Goal: Information Seeking & Learning: Understand process/instructions

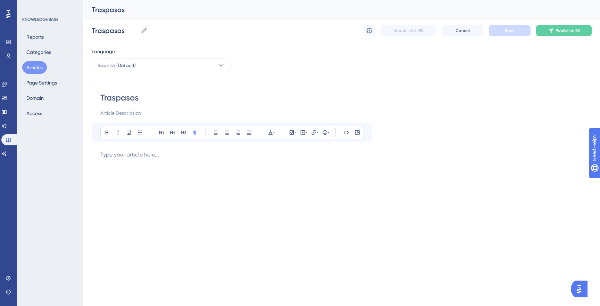
click at [218, 182] on div at bounding box center [231, 226] width 263 height 153
click at [127, 155] on span "En el menú Logistica" at bounding box center [125, 154] width 51 height 7
click at [180, 153] on p "En el modulo de Logística" at bounding box center [231, 154] width 263 height 8
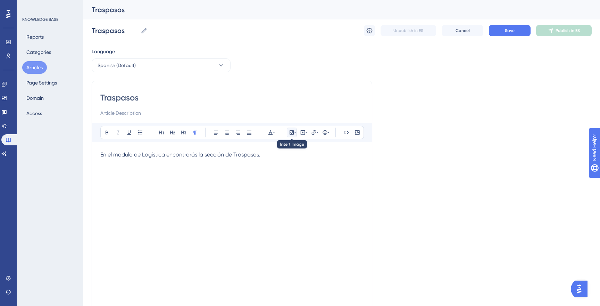
click at [289, 130] on icon at bounding box center [292, 133] width 6 height 6
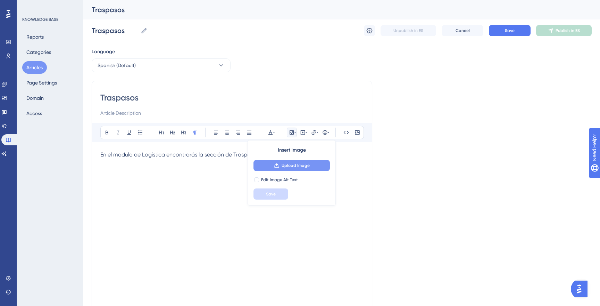
click at [282, 167] on span "Upload Image" at bounding box center [296, 166] width 28 height 6
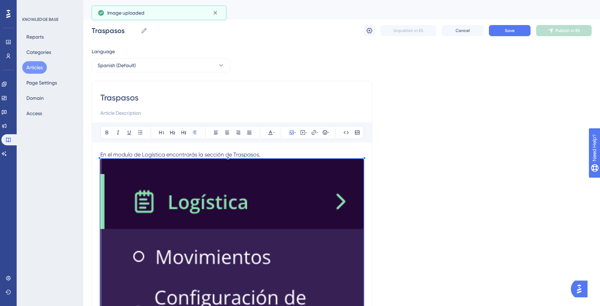
scroll to position [1, 0]
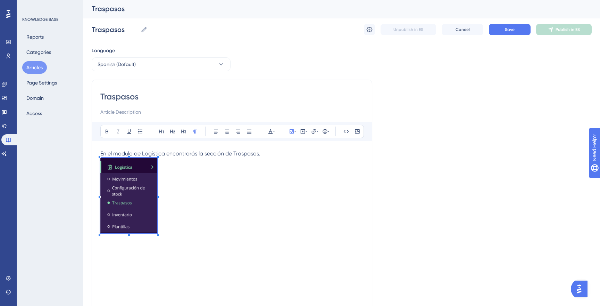
click at [159, 241] on div "En el modulo de Logística encontrarás la sección de Traspasos." at bounding box center [231, 225] width 263 height 153
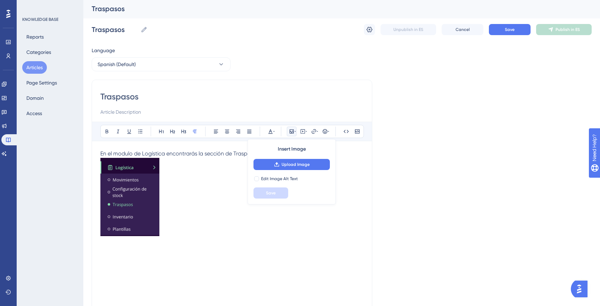
click at [186, 222] on p at bounding box center [231, 198] width 263 height 81
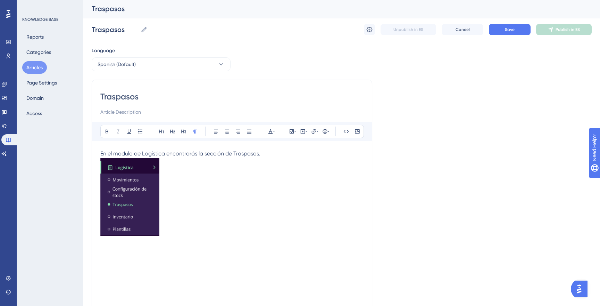
click at [101, 152] on span "En el modulo de Logística encontrarás la sección de Traspasos." at bounding box center [180, 153] width 160 height 7
click at [276, 155] on p "En el modulo de Logística encontrarás la sección de Traspasos." at bounding box center [231, 153] width 263 height 8
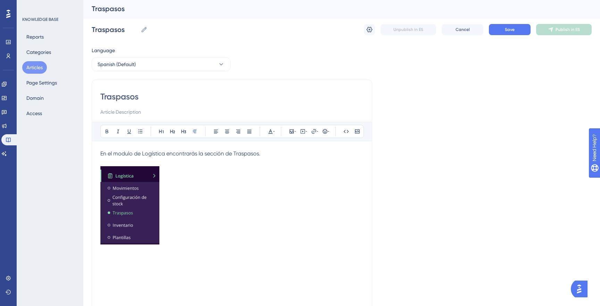
click at [180, 185] on p at bounding box center [231, 206] width 263 height 81
click at [199, 248] on div "En el modulo de Logística encontrarás la sección de Traspasos." at bounding box center [231, 225] width 263 height 153
click at [127, 223] on img at bounding box center [129, 205] width 59 height 78
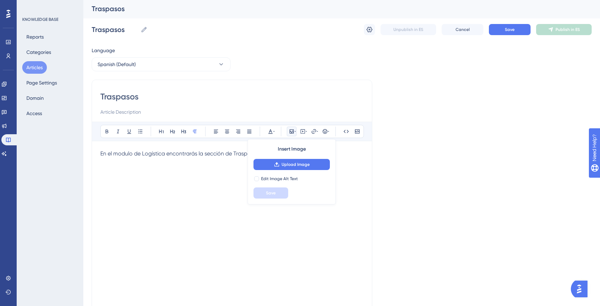
click at [202, 168] on p at bounding box center [231, 170] width 263 height 8
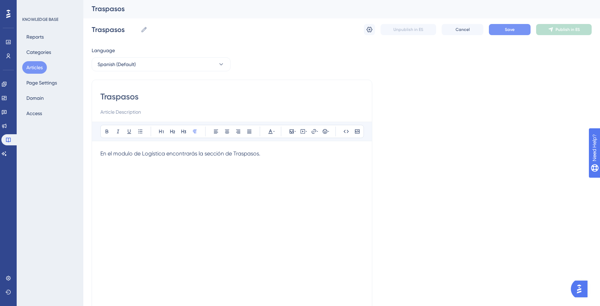
click at [507, 28] on span "Save" at bounding box center [510, 30] width 10 height 6
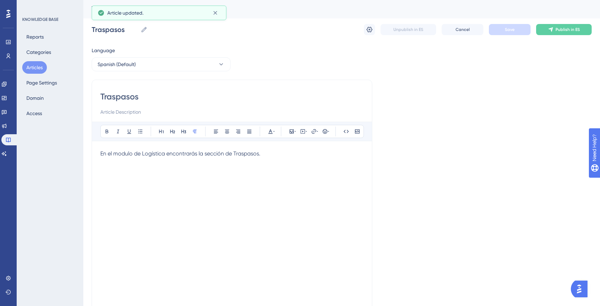
click at [32, 65] on button "Articles" at bounding box center [34, 67] width 25 height 13
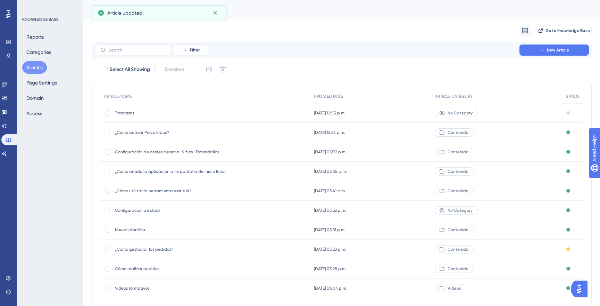
click at [130, 131] on span "¿Cómo activar Prezo Inbox?" at bounding box center [170, 133] width 111 height 6
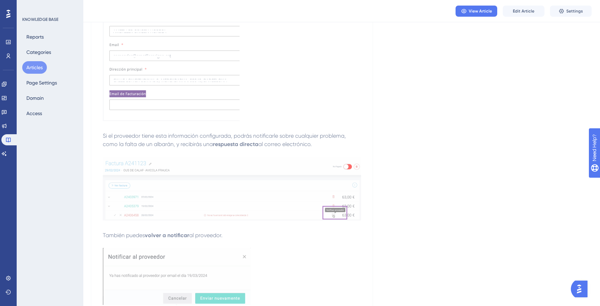
scroll to position [827, 0]
click at [176, 109] on img at bounding box center [171, 57] width 137 height 127
click at [288, 114] on p at bounding box center [232, 59] width 258 height 130
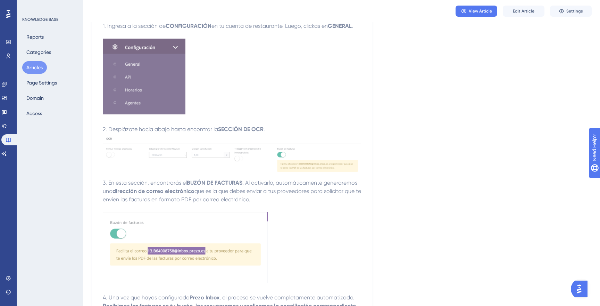
scroll to position [0, 0]
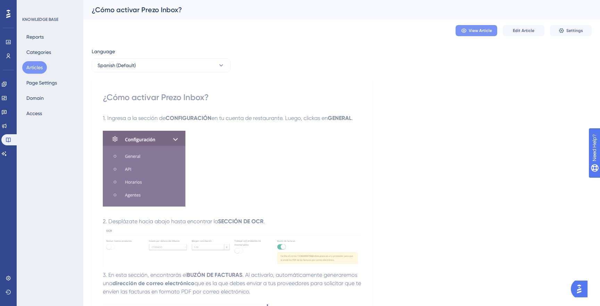
click at [459, 31] on button "View Article" at bounding box center [477, 30] width 42 height 11
drag, startPoint x: 38, startPoint y: 64, endPoint x: 52, endPoint y: 64, distance: 14.6
click at [38, 64] on button "Articles" at bounding box center [34, 67] width 25 height 13
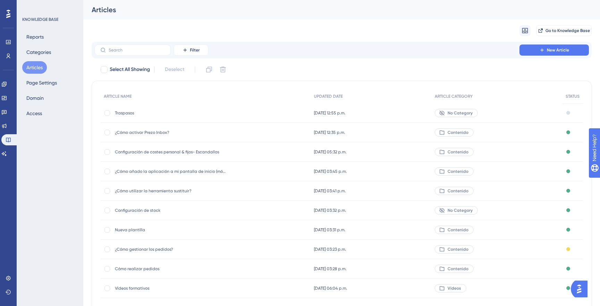
click at [121, 111] on span "Traspasos" at bounding box center [170, 113] width 111 height 6
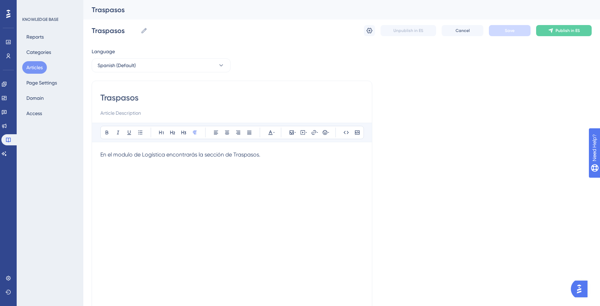
click at [290, 152] on p "En el modulo de Logística encontrarás la sección de Traspasos." at bounding box center [231, 154] width 263 height 8
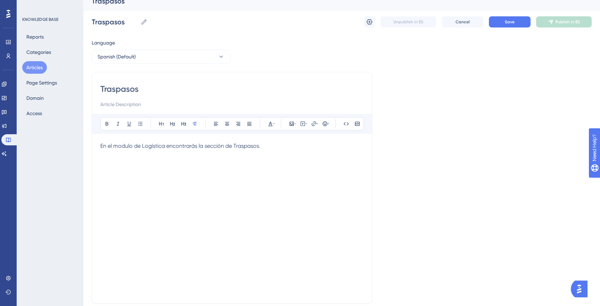
scroll to position [10, 0]
click at [290, 122] on icon at bounding box center [292, 122] width 4 height 4
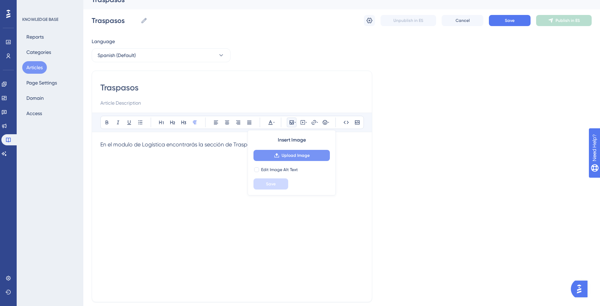
click at [291, 156] on span "Upload Image" at bounding box center [296, 155] width 28 height 6
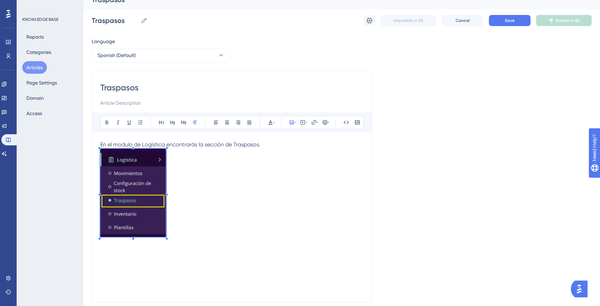
click at [298, 277] on div "En el modulo de Logística encontrarás la sección de Traspasos." at bounding box center [231, 216] width 263 height 153
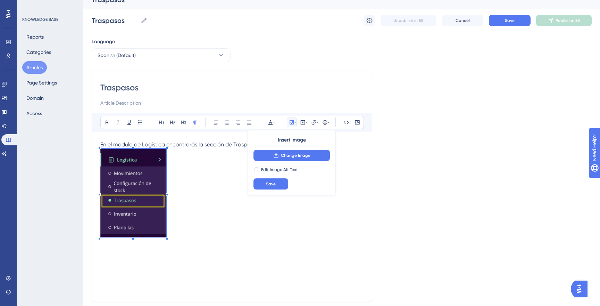
scroll to position [10, 0]
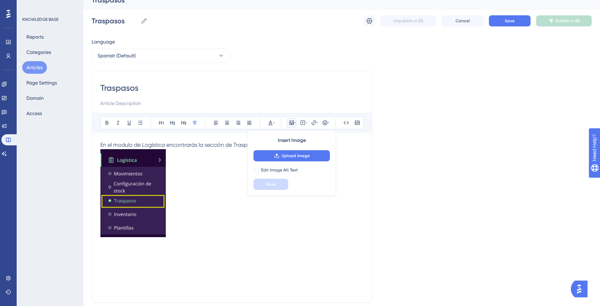
click at [264, 229] on p at bounding box center [231, 194] width 263 height 90
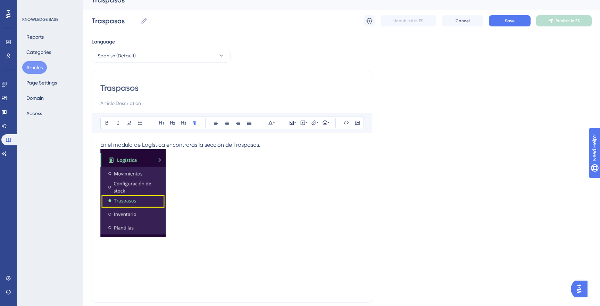
drag, startPoint x: 219, startPoint y: 178, endPoint x: 189, endPoint y: 173, distance: 30.9
click at [219, 178] on p at bounding box center [231, 194] width 263 height 90
click at [281, 150] on p at bounding box center [231, 194] width 263 height 90
click at [277, 145] on p "En el modulo de Logística encontrarás la sección de Traspasos." at bounding box center [231, 145] width 263 height 8
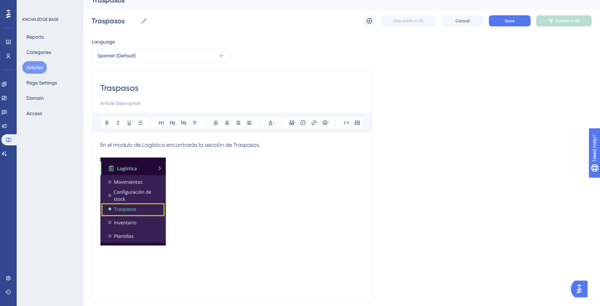
click at [199, 235] on p at bounding box center [231, 202] width 263 height 90
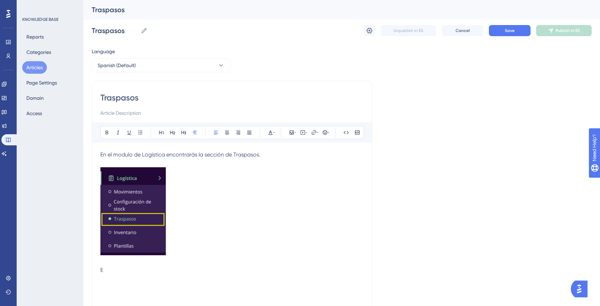
scroll to position [0, 0]
click at [295, 155] on p "En el modulo de Logística encontrarás la sección de Traspasos." at bounding box center [231, 154] width 263 height 8
click at [146, 275] on p at bounding box center [231, 278] width 263 height 8
click at [146, 267] on p "E" at bounding box center [231, 269] width 263 height 8
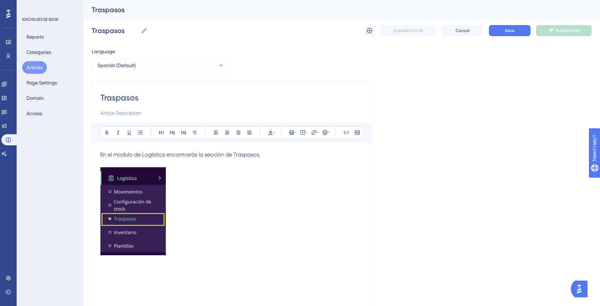
drag, startPoint x: 133, startPoint y: 98, endPoint x: 134, endPoint y: 103, distance: 5.4
click at [133, 98] on input "Traspasos" at bounding box center [231, 97] width 263 height 11
click at [140, 97] on input "Traspasos" at bounding box center [231, 97] width 263 height 11
click at [139, 109] on input at bounding box center [231, 113] width 263 height 8
drag, startPoint x: 103, startPoint y: 113, endPoint x: 128, endPoint y: 114, distance: 24.3
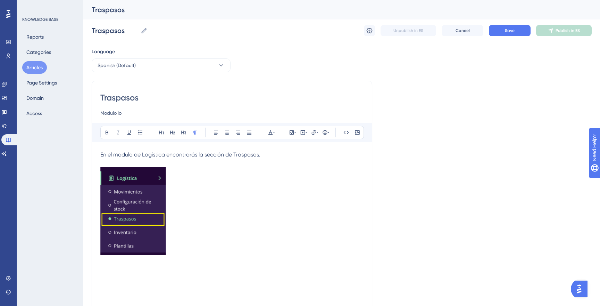
click at [103, 113] on input "Modulo lo" at bounding box center [231, 113] width 263 height 8
click at [152, 114] on input "Módulo lo" at bounding box center [231, 113] width 263 height 8
type input "Módulo Logística"
drag, startPoint x: 268, startPoint y: 155, endPoint x: 111, endPoint y: 148, distance: 157.4
click at [111, 148] on div "Bold Italic Underline Bullet Point Heading 1 Heading 2 Heading 3 Normal Align L…" at bounding box center [231, 213] width 263 height 181
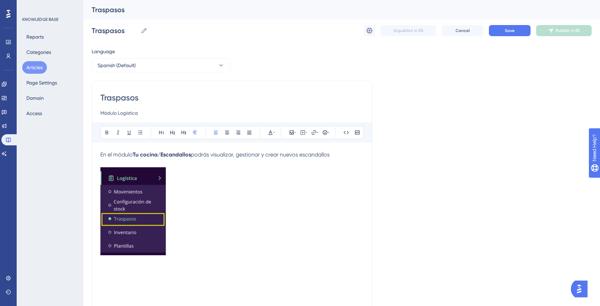
click at [150, 155] on strong "Tu cocina/Escandallos" at bounding box center [162, 154] width 58 height 7
click at [269, 158] on span "podrás visualizar, gestionar y crear nuevos escandallos" at bounding box center [254, 154] width 139 height 7
click at [318, 156] on span "podrás visualizar, gestionar y registrar nuevos escandallos" at bounding box center [258, 154] width 146 height 7
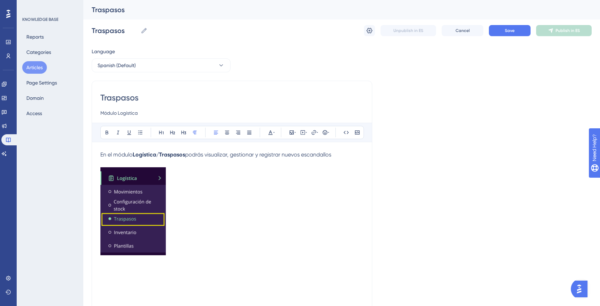
click at [318, 156] on span "podrás visualizar, gestionar y registrar nuevos escandallos" at bounding box center [258, 154] width 146 height 7
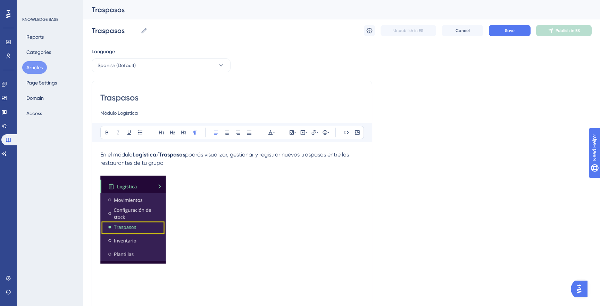
click at [194, 177] on p at bounding box center [231, 220] width 263 height 90
click at [194, 167] on p at bounding box center [231, 171] width 263 height 8
click at [195, 163] on p "En el módulo Logística/Traspasos podrás visualizar, gestionar y registrar nuevo…" at bounding box center [231, 158] width 263 height 17
click at [194, 240] on p at bounding box center [231, 220] width 263 height 90
click at [253, 261] on p at bounding box center [231, 220] width 263 height 90
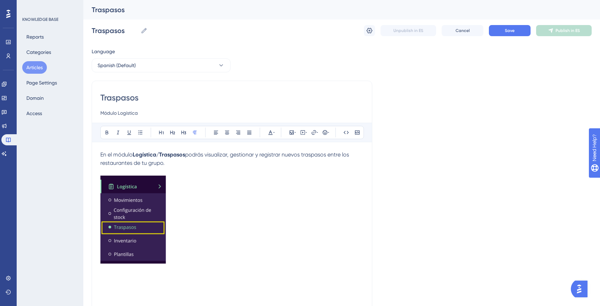
click at [243, 274] on p at bounding box center [231, 270] width 263 height 8
click at [254, 280] on p at bounding box center [231, 278] width 263 height 8
click at [228, 262] on p at bounding box center [231, 220] width 263 height 90
click at [220, 275] on p at bounding box center [231, 278] width 263 height 8
click at [200, 281] on p "La sección se encuentra dividida en" at bounding box center [231, 278] width 263 height 8
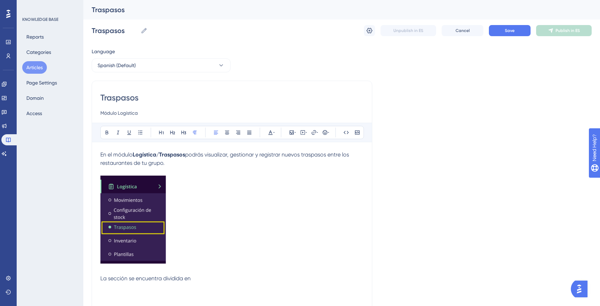
click at [209, 280] on p "La sección se encuentra dividida en" at bounding box center [231, 278] width 263 height 8
click at [190, 164] on p "En el módulo Logística/Traspasos podrás visualizar, gestionar y registrar nuevo…" at bounding box center [231, 158] width 263 height 17
click at [329, 157] on span "podrás visualizar, gestionar y registrar nuevos traspasos entre los restaurante…" at bounding box center [225, 158] width 250 height 15
click at [234, 284] on p at bounding box center [231, 286] width 263 height 8
click at [225, 283] on p at bounding box center [231, 286] width 263 height 8
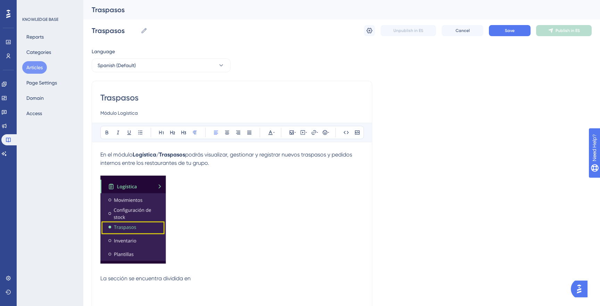
click at [223, 280] on p "La sección se encuentra dividida en" at bounding box center [231, 278] width 263 height 8
click at [296, 274] on p "La sección se encuentra dividida en Expediciones y Recepciones." at bounding box center [231, 278] width 263 height 8
click at [293, 284] on p at bounding box center [231, 286] width 263 height 8
click at [292, 282] on p "La sección se encuentra dividida en Expediciones y Recepciones." at bounding box center [231, 278] width 263 height 8
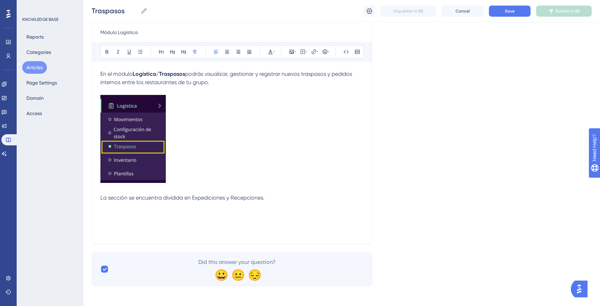
scroll to position [80, 0]
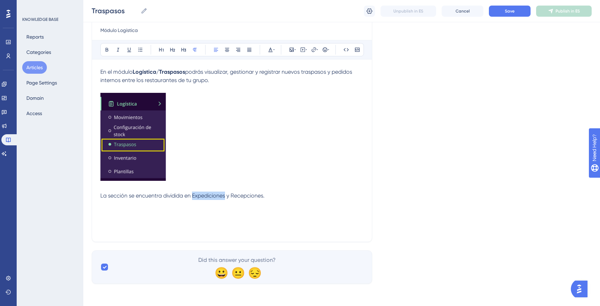
drag, startPoint x: 227, startPoint y: 195, endPoint x: 194, endPoint y: 192, distance: 33.1
click at [194, 192] on span "La sección se encuentra dividida en Expediciones y Recepciones." at bounding box center [182, 195] width 164 height 7
click at [106, 49] on icon at bounding box center [107, 50] width 6 height 6
drag, startPoint x: 232, startPoint y: 195, endPoint x: 264, endPoint y: 197, distance: 32.0
click at [262, 197] on span "y Recepciones." at bounding box center [243, 195] width 38 height 7
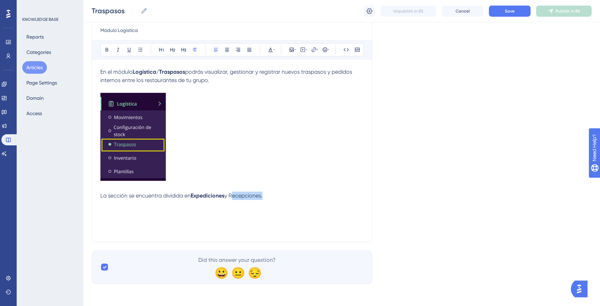
drag, startPoint x: 264, startPoint y: 197, endPoint x: 233, endPoint y: 194, distance: 31.3
click at [233, 194] on span "y Recepciones." at bounding box center [243, 195] width 38 height 7
drag, startPoint x: 108, startPoint y: 48, endPoint x: 121, endPoint y: 72, distance: 26.9
click at [108, 48] on icon at bounding box center [107, 50] width 6 height 6
click at [286, 193] on p "La sección se encuentra dividida en Expediciones y Recepciones ." at bounding box center [231, 195] width 263 height 8
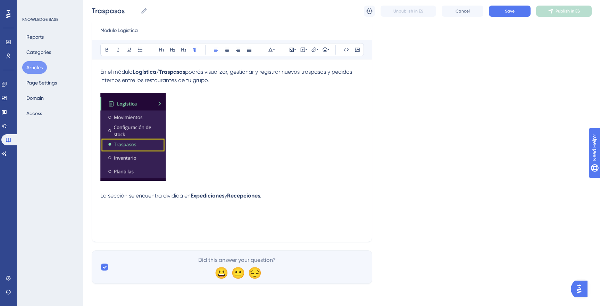
click at [110, 197] on span "La sección se encuentra dividida en" at bounding box center [145, 195] width 90 height 7
click at [286, 199] on p "La sección se encuentra dividida en Expediciones y Recepciones ." at bounding box center [231, 195] width 263 height 8
drag, startPoint x: 190, startPoint y: 195, endPoint x: 113, endPoint y: 195, distance: 77.1
click at [110, 195] on span "La sección se encuentra dividida en" at bounding box center [145, 195] width 90 height 7
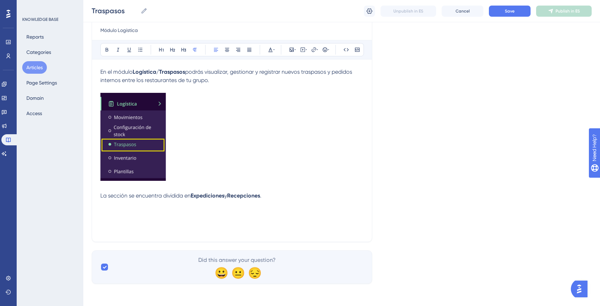
click at [149, 197] on span "La sección se encuentra dividida en" at bounding box center [145, 195] width 90 height 7
click at [271, 198] on p "La sección se encuentra dividida en Expediciones y Recepciones ." at bounding box center [231, 195] width 263 height 8
click at [309, 203] on p at bounding box center [231, 204] width 263 height 8
click at [293, 49] on icon at bounding box center [292, 50] width 6 height 6
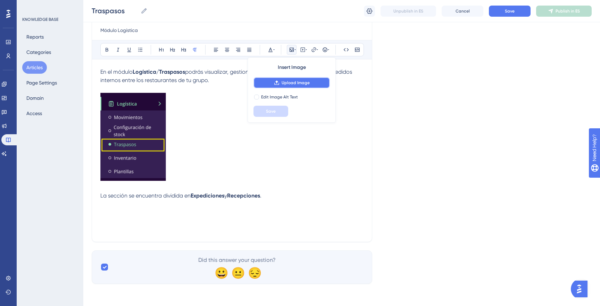
click at [281, 83] on button "Upload Image" at bounding box center [291, 82] width 76 height 11
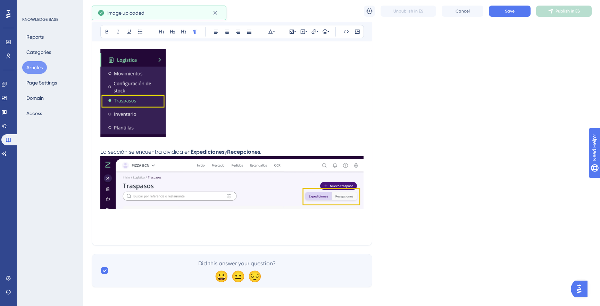
scroll to position [127, 0]
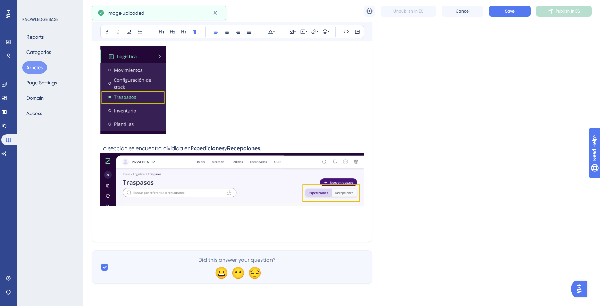
click at [295, 145] on p "La sección se encuentra dividida en Expediciones y Recepciones ." at bounding box center [231, 148] width 263 height 8
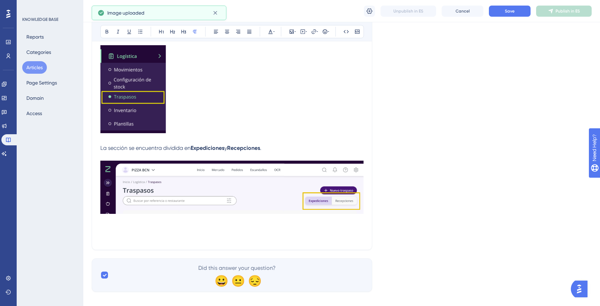
scroll to position [136, 0]
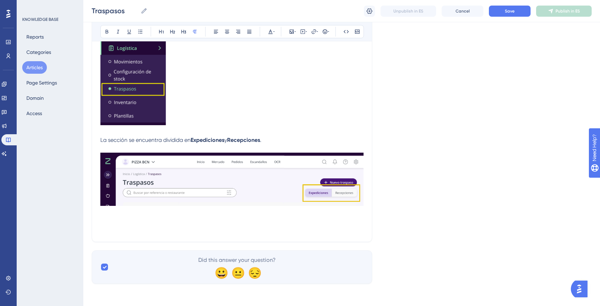
drag, startPoint x: 368, startPoint y: 199, endPoint x: 363, endPoint y: 199, distance: 4.9
click at [368, 199] on div "Traspasos Módulo Logística Bold Italic Underline Bullet Point Heading 1 Heading…" at bounding box center [232, 91] width 281 height 299
click at [179, 217] on p at bounding box center [231, 220] width 263 height 8
drag, startPoint x: 213, startPoint y: 222, endPoint x: 293, endPoint y: 243, distance: 83.4
click at [214, 222] on span "En Expediciones podrás visualizar aquellos tarspasos y pedidos" at bounding box center [179, 220] width 159 height 7
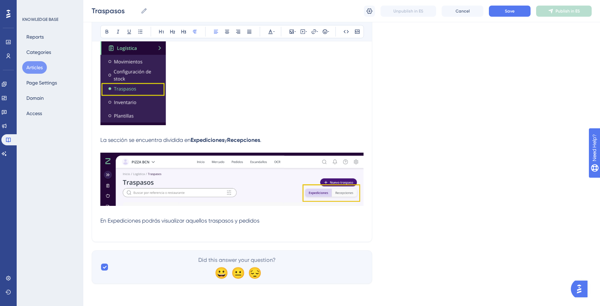
click at [299, 224] on p "En Expediciones podrás visualizar aquellos traspasos y pedidos" at bounding box center [231, 220] width 263 height 8
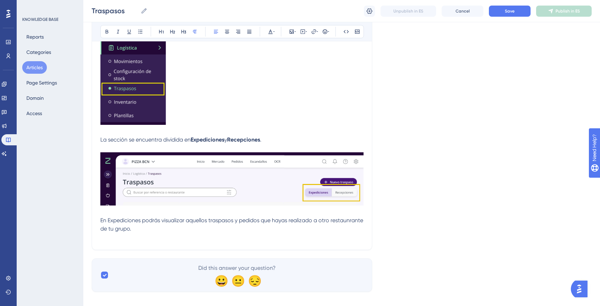
click at [288, 229] on p "En Expediciones podrás visualizar aquellos traspasos y pedidos que hayas realiz…" at bounding box center [231, 224] width 263 height 17
click at [193, 229] on p "En Expediciones podrás visualizar aquellos traspasos y pedidos que hayas realiz…" at bounding box center [231, 224] width 263 height 17
drag, startPoint x: 109, startPoint y: 220, endPoint x: 140, endPoint y: 223, distance: 31.3
click at [140, 223] on span "En Expediciones podrás visualizar aquellos traspasos y pedidos que hayas realiz…" at bounding box center [231, 224] width 262 height 15
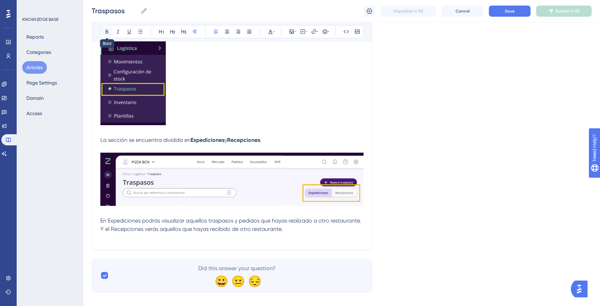
click at [106, 30] on icon at bounding box center [107, 32] width 6 height 6
drag, startPoint x: 111, startPoint y: 230, endPoint x: 145, endPoint y: 232, distance: 33.7
click at [144, 232] on span "podrás visualizar aquellos traspasos y pedidos que hayas realizado a otro resta…" at bounding box center [230, 224] width 260 height 15
click at [105, 31] on icon at bounding box center [107, 32] width 6 height 6
click at [304, 230] on p "En Expediciones podrás visualizar aquellos traspasos y pedidos que hayas realiz…" at bounding box center [231, 224] width 263 height 17
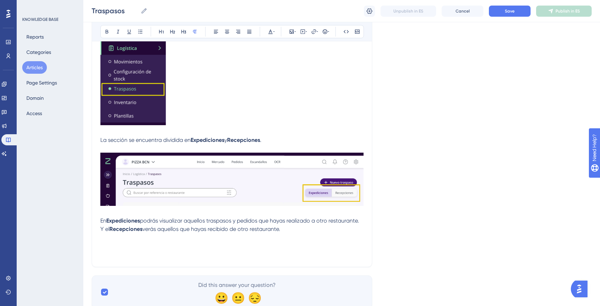
click at [232, 245] on p at bounding box center [231, 245] width 263 height 8
click at [304, 228] on p "En Expediciones podrás visualizar aquellos traspasos y pedidos que hayas realiz…" at bounding box center [231, 224] width 263 height 17
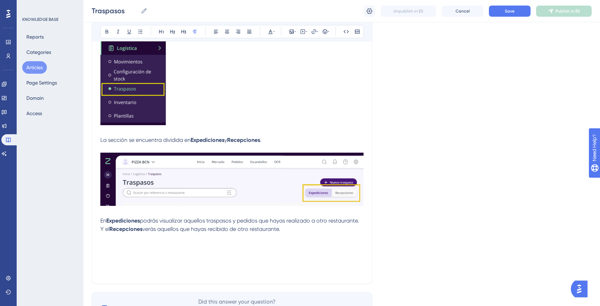
click at [169, 252] on p at bounding box center [231, 254] width 263 height 8
click at [290, 31] on icon at bounding box center [292, 32] width 6 height 6
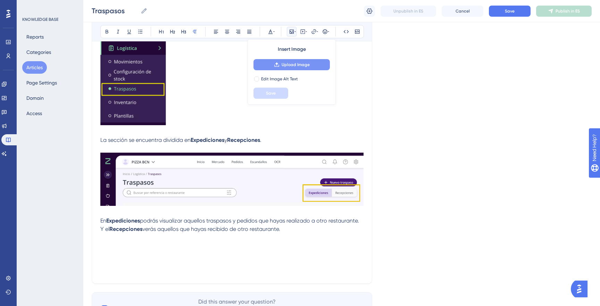
click at [273, 64] on button "Upload Image" at bounding box center [291, 64] width 76 height 11
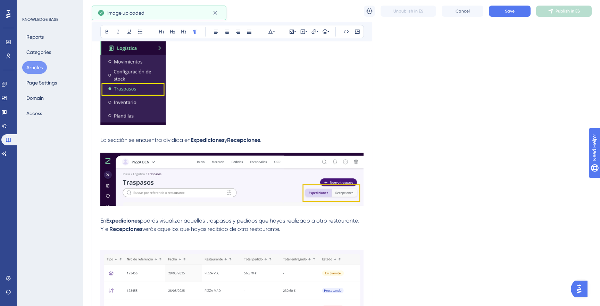
scroll to position [221, 0]
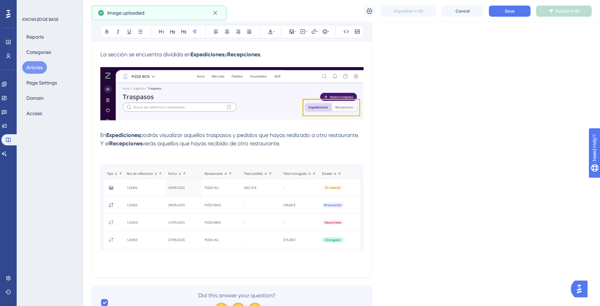
click at [282, 153] on p at bounding box center [231, 152] width 263 height 8
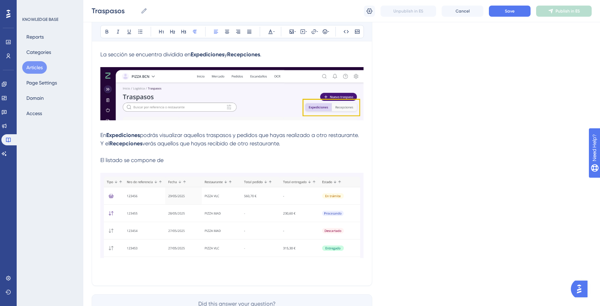
click at [298, 206] on img at bounding box center [231, 215] width 263 height 85
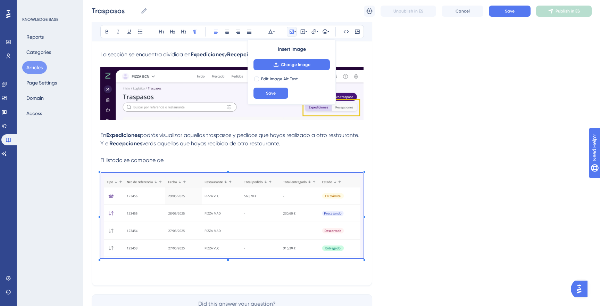
click at [298, 206] on img at bounding box center [231, 215] width 263 height 85
click at [293, 63] on span "Change Image" at bounding box center [296, 65] width 30 height 6
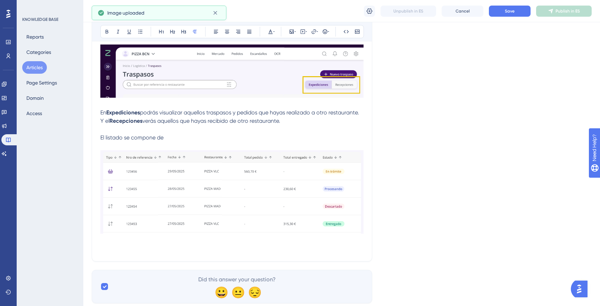
scroll to position [264, 0]
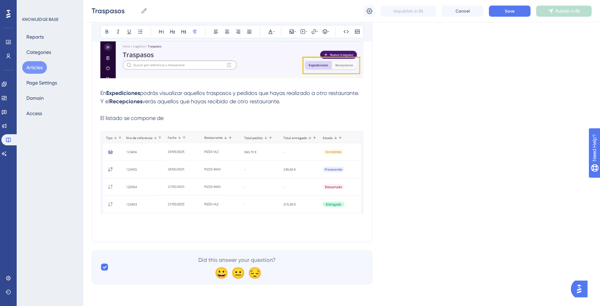
click at [263, 232] on p at bounding box center [231, 229] width 263 height 8
click at [192, 118] on p "El listado se compone de" at bounding box center [231, 118] width 263 height 8
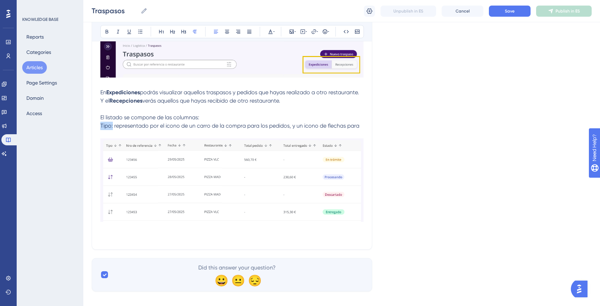
drag, startPoint x: 113, startPoint y: 125, endPoint x: 96, endPoint y: 125, distance: 17.4
click at [96, 125] on div "Traspasos Módulo Logística Bold Italic Underline Bullet Point Heading 1 Heading…" at bounding box center [232, 31] width 281 height 435
click at [120, 30] on icon at bounding box center [118, 32] width 6 height 6
click at [107, 31] on icon at bounding box center [107, 32] width 3 height 4
click at [355, 129] on span "representado por el icono de un carro de la compra para los pedidos, y un icono…" at bounding box center [235, 125] width 245 height 7
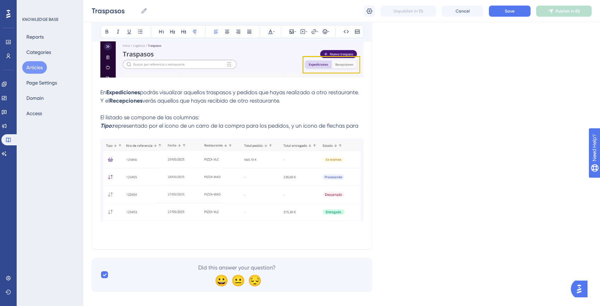
click at [362, 127] on p "Tipo: representado por el icono de un carro de la compra para los pedidos, y un…" at bounding box center [231, 126] width 263 height 8
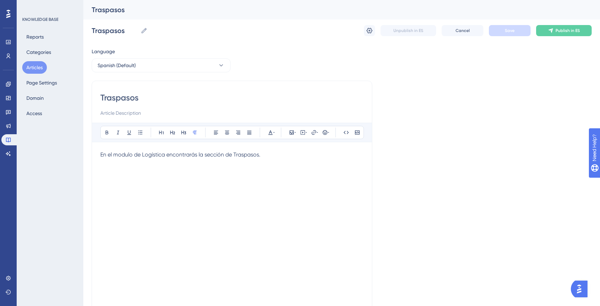
click at [319, 160] on p at bounding box center [231, 163] width 263 height 8
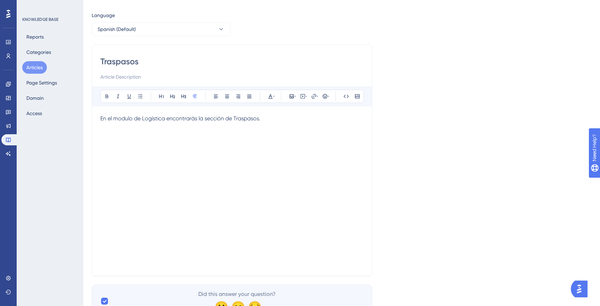
scroll to position [67, 0]
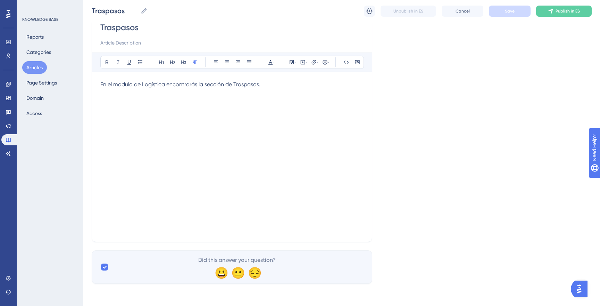
click at [266, 101] on p at bounding box center [231, 101] width 263 height 8
click at [39, 65] on button "Articles" at bounding box center [34, 67] width 25 height 13
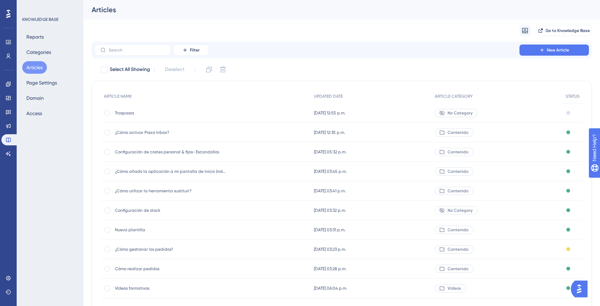
click at [124, 110] on span "Traspasos" at bounding box center [170, 113] width 111 height 6
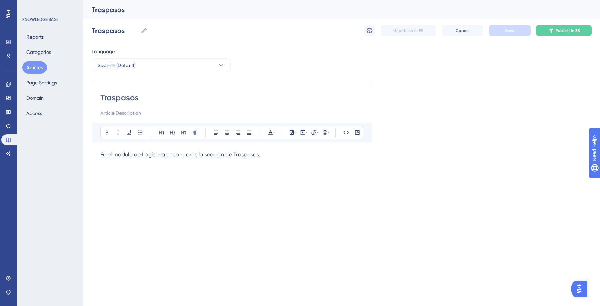
click at [300, 160] on p at bounding box center [231, 163] width 263 height 8
click at [143, 109] on input at bounding box center [231, 113] width 263 height 8
type input "Módulo Logística"
click at [505, 35] on button "Save" at bounding box center [510, 30] width 42 height 11
click at [212, 248] on div "En el modulo de Logística encontrarás la sección de Traspasos." at bounding box center [231, 226] width 263 height 153
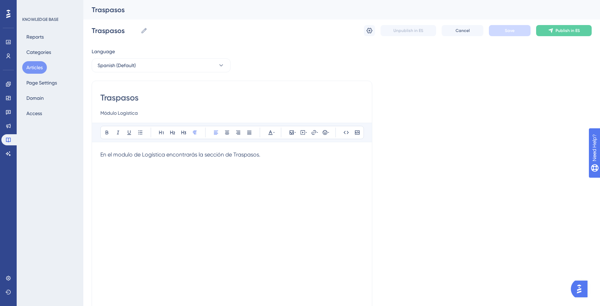
drag, startPoint x: 268, startPoint y: 155, endPoint x: 15, endPoint y: 144, distance: 252.6
click at [83, 144] on div "Performance Users Engagement Widgets Feedback Product Updates Knowledge Base AI…" at bounding box center [341, 182] width 517 height 365
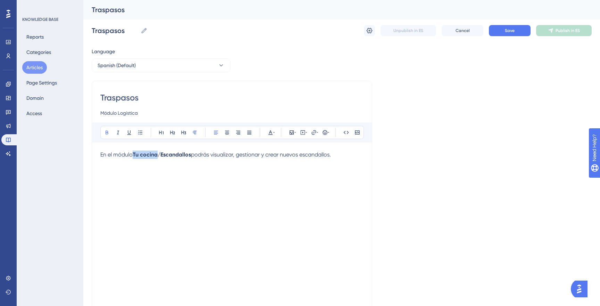
drag, startPoint x: 158, startPoint y: 154, endPoint x: 134, endPoint y: 154, distance: 24.7
click at [133, 154] on p "En el módulo Tu cocina/Escandallos podrás visualizar, gestionar y crear nuevos …" at bounding box center [231, 154] width 263 height 8
click at [309, 155] on span "podrás visualizar, gestionar y crear nuevos escandallos." at bounding box center [255, 154] width 140 height 7
click at [339, 158] on p "En el módulo Logística/Traspasos podrás visualizar, gestionar y crear nuevos tr…" at bounding box center [231, 154] width 263 height 8
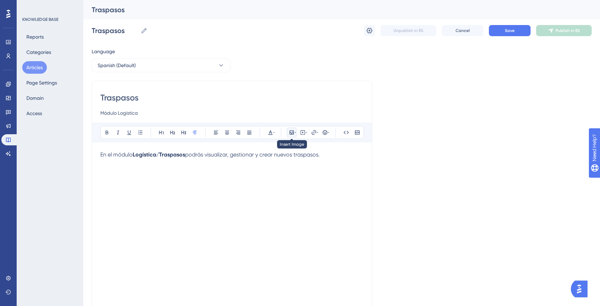
click at [296, 131] on button at bounding box center [292, 132] width 10 height 10
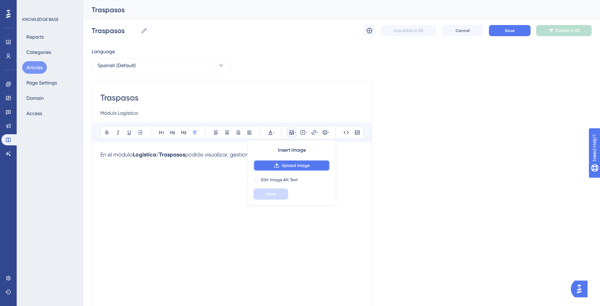
click at [284, 164] on span "Upload Image" at bounding box center [296, 166] width 28 height 6
click at [293, 164] on span "Upload Image" at bounding box center [296, 166] width 28 height 6
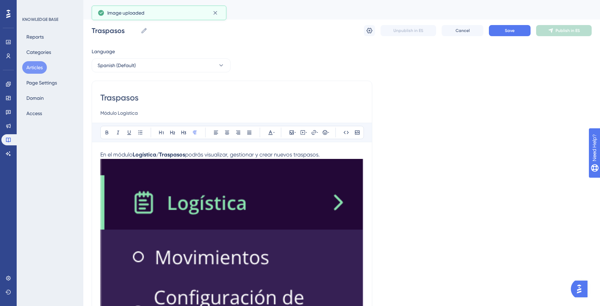
drag, startPoint x: 265, startPoint y: 204, endPoint x: 182, endPoint y: 186, distance: 84.6
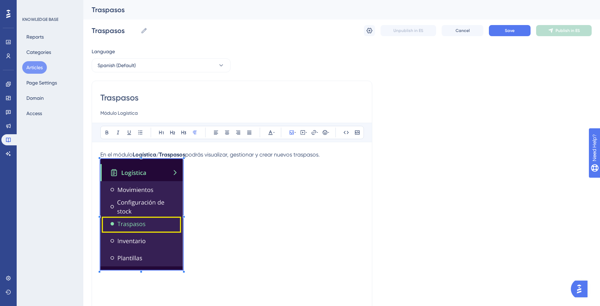
click at [280, 288] on div "En el módulo Logística/Traspasos podrás visualizar, gestionar y crear nuevos tr…" at bounding box center [231, 226] width 263 height 153
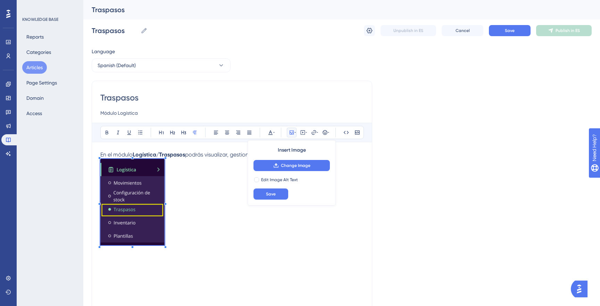
drag, startPoint x: 100, startPoint y: 159, endPoint x: 175, endPoint y: 181, distance: 78.0
click at [118, 176] on span at bounding box center [132, 203] width 64 height 89
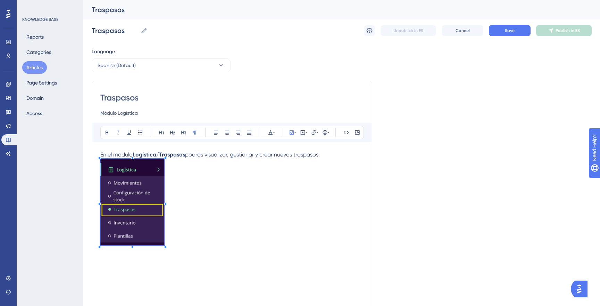
click at [183, 179] on p at bounding box center [231, 203] width 263 height 89
click at [335, 155] on p "En el módulo Logística/Traspasos podrás visualizar, gestionar y crear nuevos tr…" at bounding box center [231, 154] width 263 height 8
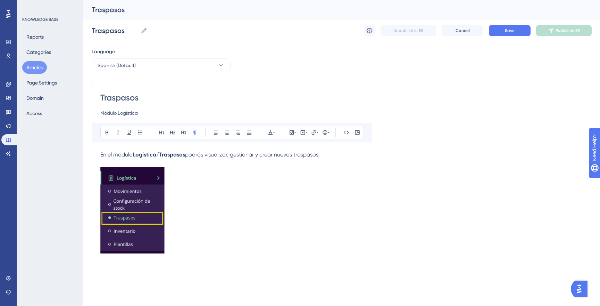
scroll to position [67, 0]
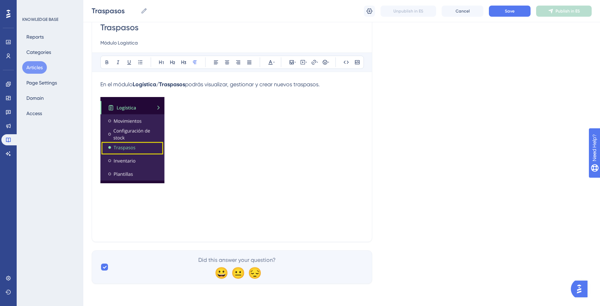
click at [214, 171] on p at bounding box center [231, 141] width 263 height 89
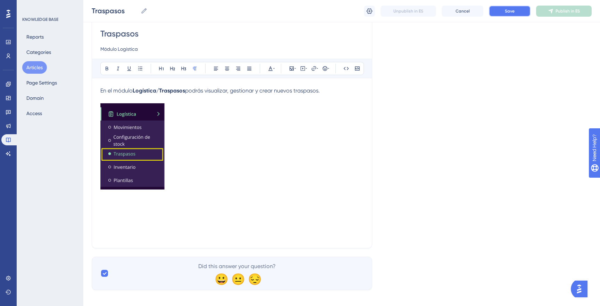
click at [511, 12] on span "Save" at bounding box center [510, 11] width 10 height 6
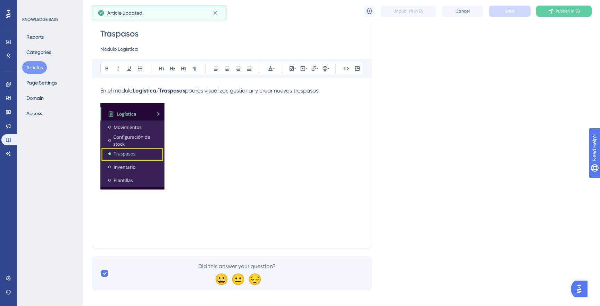
click at [180, 216] on p at bounding box center [231, 212] width 263 height 8
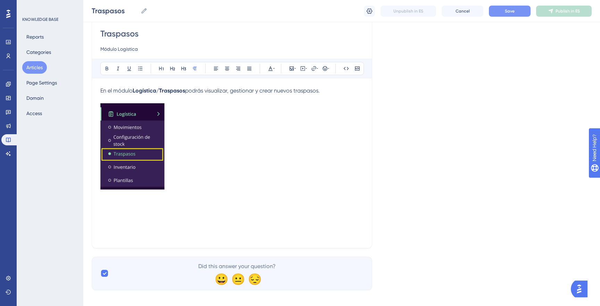
click at [326, 95] on div "En el módulo Logística/Traspasos podrás visualizar, gestionar y crear nuevos tr…" at bounding box center [231, 162] width 263 height 153
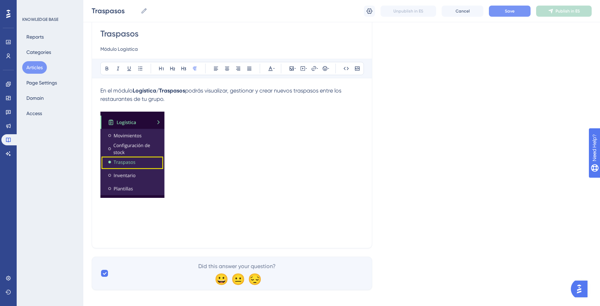
click at [263, 184] on p at bounding box center [231, 155] width 263 height 89
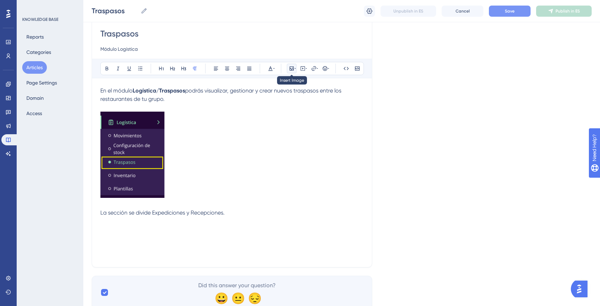
click at [291, 67] on icon at bounding box center [292, 69] width 6 height 6
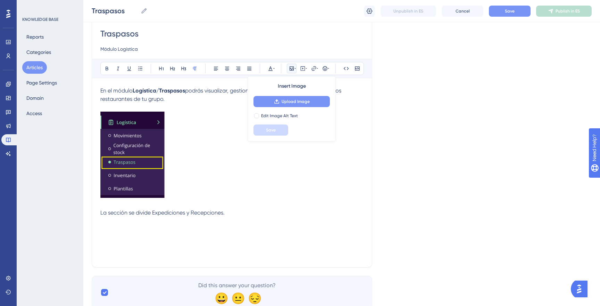
click at [295, 103] on span "Upload Image" at bounding box center [296, 102] width 28 height 6
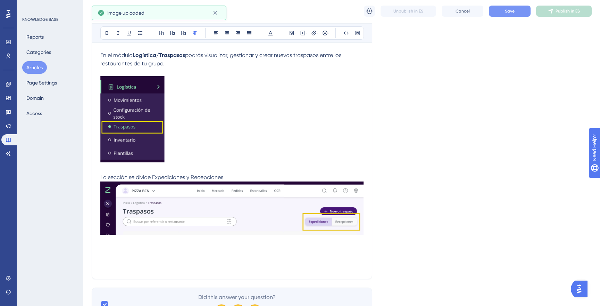
scroll to position [112, 0]
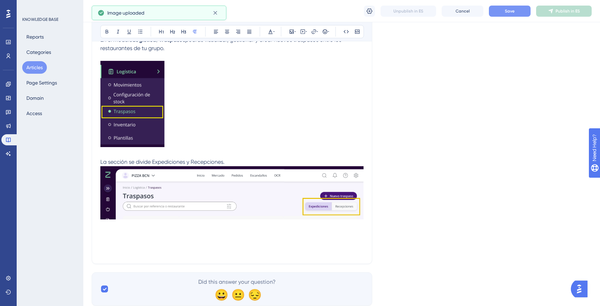
click at [247, 158] on p "La sección se divide Expediciones y Recepciones." at bounding box center [231, 162] width 263 height 8
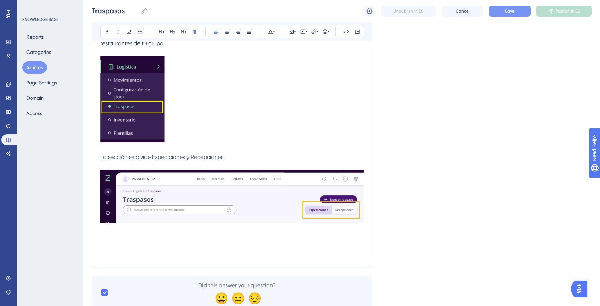
scroll to position [116, 0]
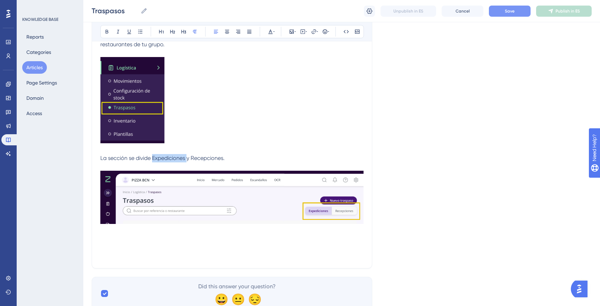
drag, startPoint x: 154, startPoint y: 156, endPoint x: 189, endPoint y: 158, distance: 34.8
click at [189, 158] on span "La sección se divide Expediciones y Recepciones." at bounding box center [162, 158] width 124 height 7
drag, startPoint x: 186, startPoint y: 158, endPoint x: 153, endPoint y: 157, distance: 33.0
click at [153, 157] on span "La sección se divide Expediciones y Recepciones." at bounding box center [162, 158] width 124 height 7
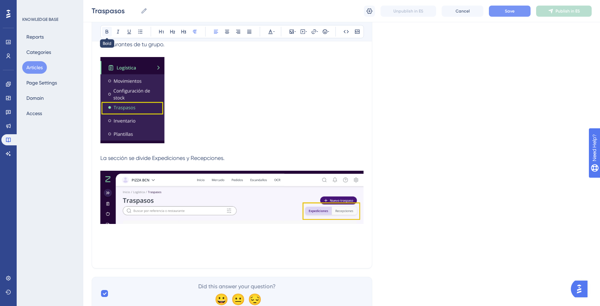
click at [106, 30] on icon at bounding box center [107, 32] width 3 height 4
drag, startPoint x: 194, startPoint y: 157, endPoint x: 213, endPoint y: 157, distance: 18.4
click at [208, 157] on span "y Recepciones." at bounding box center [203, 158] width 38 height 7
drag, startPoint x: 225, startPoint y: 158, endPoint x: 193, endPoint y: 158, distance: 31.9
click at [193, 158] on span "y Recepciones." at bounding box center [203, 158] width 38 height 7
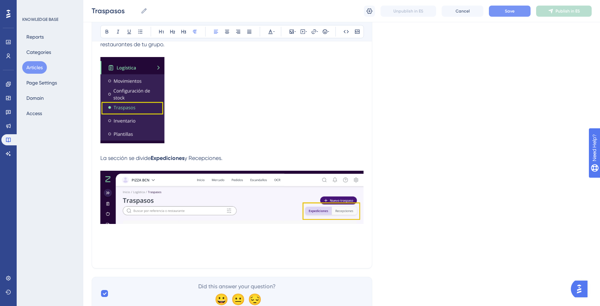
click at [112, 28] on div "Bold Italic Underline Bullet Point Heading 1 Heading 2 Heading 3 Normal Align L…" at bounding box center [232, 31] width 264 height 13
click at [109, 29] on icon at bounding box center [107, 32] width 6 height 6
click at [232, 156] on p "La sección se divide Expediciones y Recepciones ." at bounding box center [231, 158] width 263 height 8
click at [186, 159] on span "y" at bounding box center [185, 158] width 3 height 7
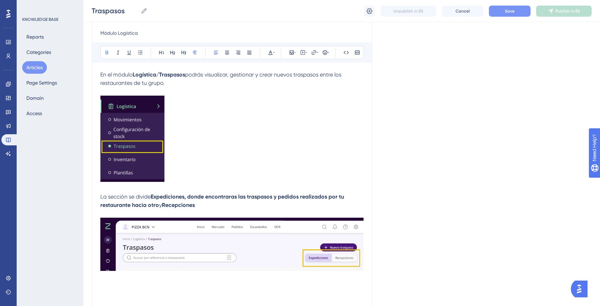
scroll to position [76, 0]
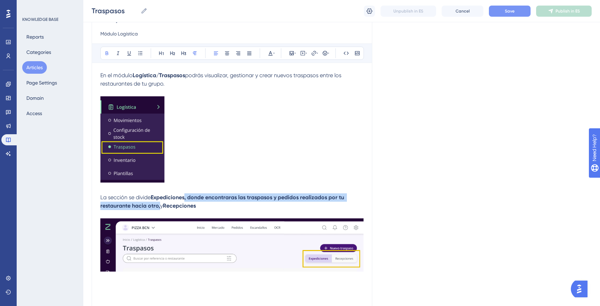
drag, startPoint x: 159, startPoint y: 208, endPoint x: 235, endPoint y: 214, distance: 76.6
click at [187, 199] on p "La sección se divide Expediciones, donde encontraras las traspasos y pedidos re…" at bounding box center [231, 201] width 263 height 17
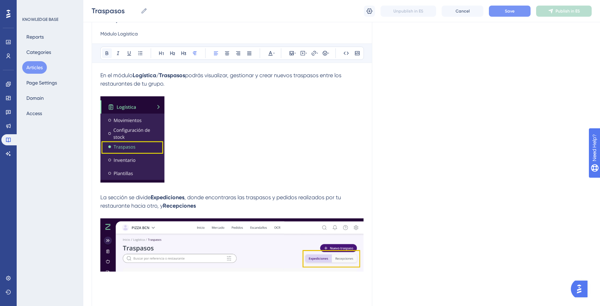
click at [104, 53] on icon at bounding box center [107, 53] width 6 height 6
click at [211, 205] on p "La sección se divide Expediciones , donde encontraras las traspasos y pedidos r…" at bounding box center [231, 201] width 263 height 17
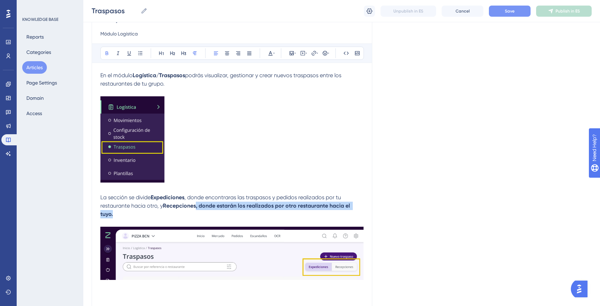
drag, startPoint x: 363, startPoint y: 206, endPoint x: 197, endPoint y: 205, distance: 166.7
click at [196, 206] on strong "Recepciones, donde estarán los realizados por otro restaurante hacia el tuyo." at bounding box center [225, 209] width 251 height 15
click at [110, 54] on button at bounding box center [107, 53] width 10 height 10
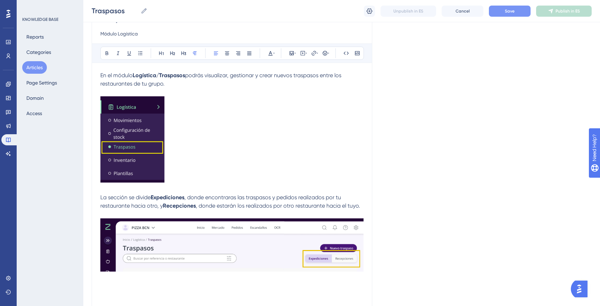
click at [315, 177] on p at bounding box center [231, 140] width 263 height 89
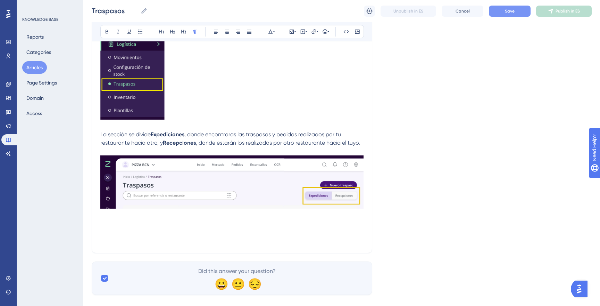
scroll to position [151, 0]
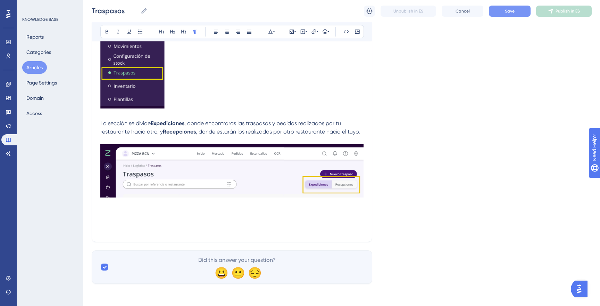
click at [497, 12] on button "Save" at bounding box center [510, 11] width 42 height 11
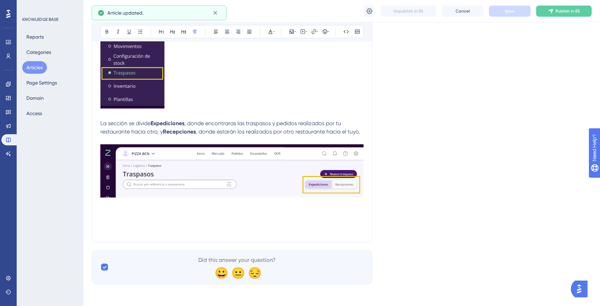
click at [369, 203] on div "Traspasos Módulo Logística Bold Italic Underline Bullet Point Heading 1 Heading…" at bounding box center [232, 84] width 281 height 314
click at [324, 204] on p at bounding box center [231, 204] width 263 height 8
click at [229, 222] on p at bounding box center [231, 220] width 263 height 8
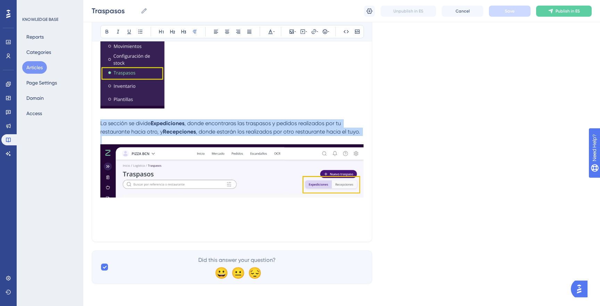
drag, startPoint x: 100, startPoint y: 123, endPoint x: 374, endPoint y: 139, distance: 273.8
click at [374, 139] on div "Language Spanish (Default) Traspasos Módulo Logística Bold Italic Underline Bul…" at bounding box center [342, 88] width 500 height 389
copy p "La sección se divide Expediciones , donde encontraras las traspasos y pedidos r…"
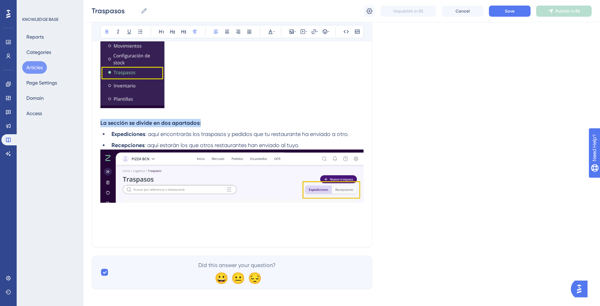
drag, startPoint x: 201, startPoint y: 124, endPoint x: 95, endPoint y: 123, distance: 106.3
click at [96, 122] on div "Traspasos Módulo Logística Bold Italic Underline Bullet Point Heading 1 Heading…" at bounding box center [232, 87] width 281 height 320
click at [106, 30] on icon at bounding box center [107, 32] width 6 height 6
drag, startPoint x: 245, startPoint y: 123, endPoint x: 239, endPoint y: 123, distance: 6.6
click at [244, 122] on p "La sección se divide en dos apartados:" at bounding box center [231, 123] width 263 height 8
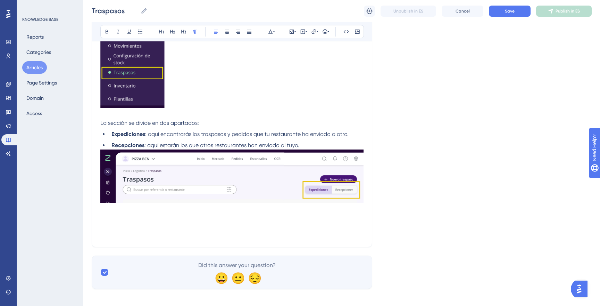
click at [320, 134] on span ": aquí encontrarás los traspasos y pedidos que tu restaurante ha enviado a otro." at bounding box center [246, 134] width 203 height 7
click at [319, 134] on span ": aquí encontrarás los traspasos y pedidos que tu restaurante ha enviado a otro." at bounding box center [246, 134] width 203 height 7
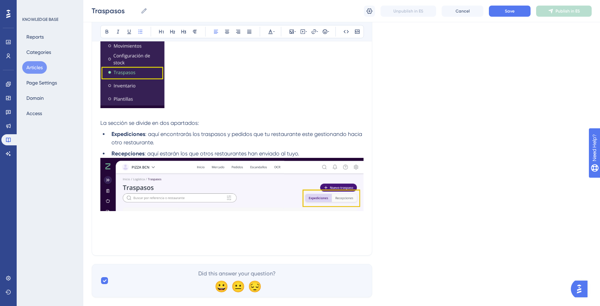
scroll to position [131, 0]
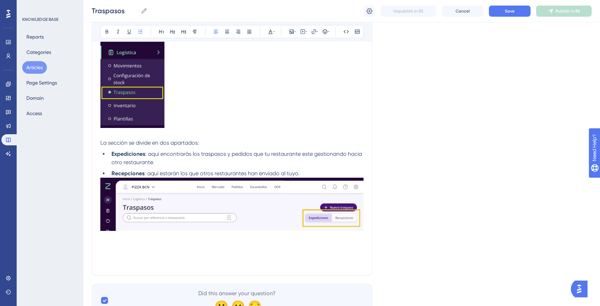
click at [303, 173] on li "Recepciones : aquí estarán los que otros restaurantes han enviado al tuyo." at bounding box center [236, 173] width 255 height 8
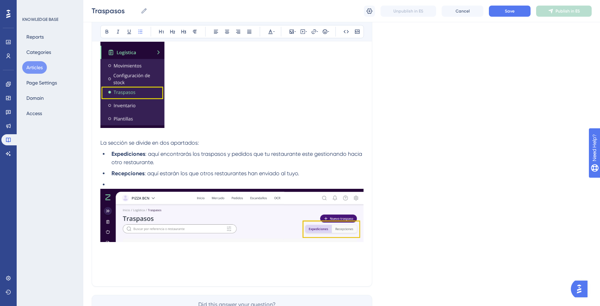
click at [266, 172] on span ": aquí estarán los que otros restaurantes han enviado al tuyo." at bounding box center [221, 173] width 155 height 7
drag, startPoint x: 349, startPoint y: 177, endPoint x: 345, endPoint y: 177, distance: 3.9
click at [349, 177] on li "Recepciones : aquí estarán los que otros restaurantes esten gestionando hacia e…" at bounding box center [236, 173] width 255 height 8
click at [115, 183] on li at bounding box center [236, 184] width 255 height 8
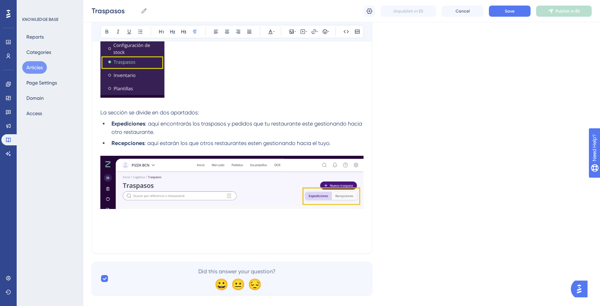
scroll to position [173, 0]
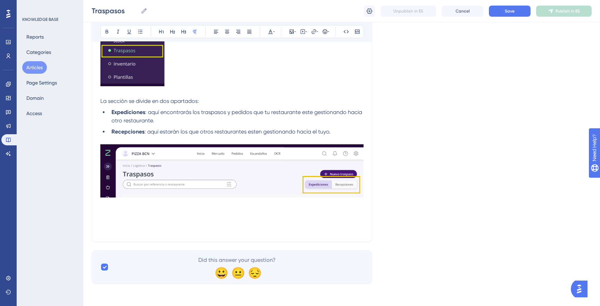
click at [134, 205] on p at bounding box center [231, 204] width 263 height 8
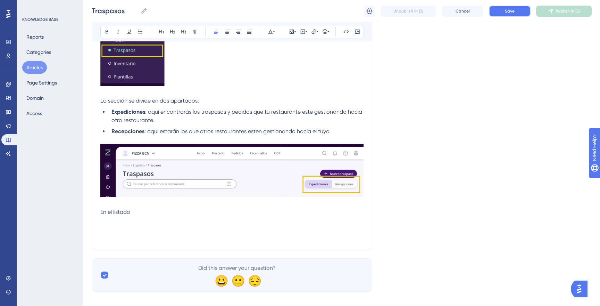
click at [517, 11] on button "Save" at bounding box center [510, 11] width 42 height 11
click at [209, 219] on p at bounding box center [231, 220] width 263 height 8
click at [223, 209] on p "En el listado" at bounding box center [231, 212] width 263 height 8
click at [250, 223] on p at bounding box center [231, 220] width 263 height 8
click at [243, 217] on p at bounding box center [231, 220] width 263 height 8
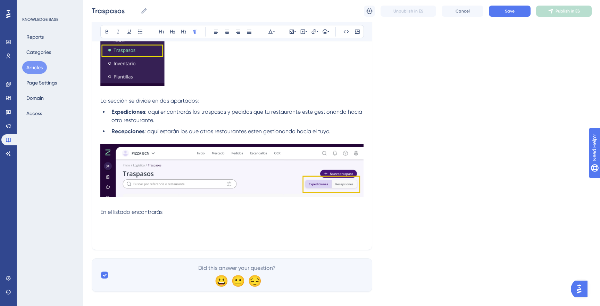
click at [234, 210] on p "En el listado encontrarás" at bounding box center [231, 212] width 263 height 8
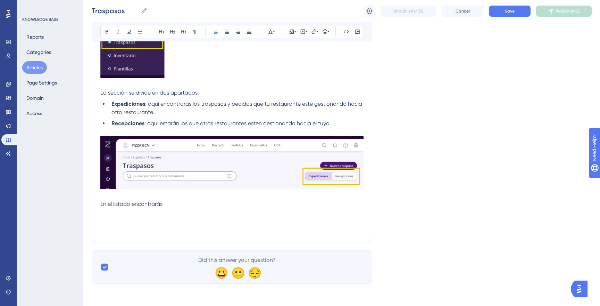
click at [234, 210] on p at bounding box center [231, 212] width 263 height 8
click at [234, 208] on p at bounding box center [231, 212] width 263 height 8
click at [209, 202] on p "En el listado encontrarás" at bounding box center [231, 204] width 263 height 8
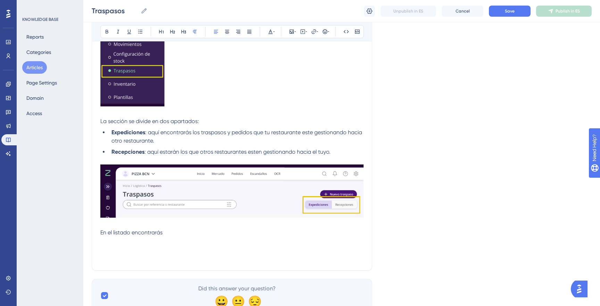
scroll to position [156, 0]
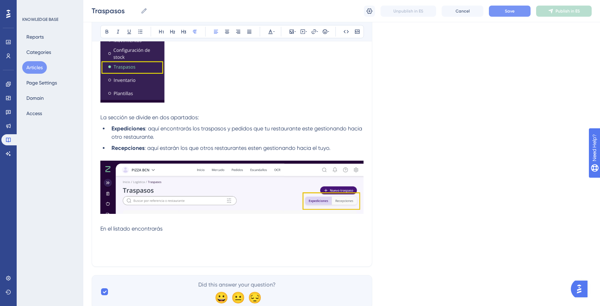
click at [493, 12] on button "Save" at bounding box center [510, 11] width 42 height 11
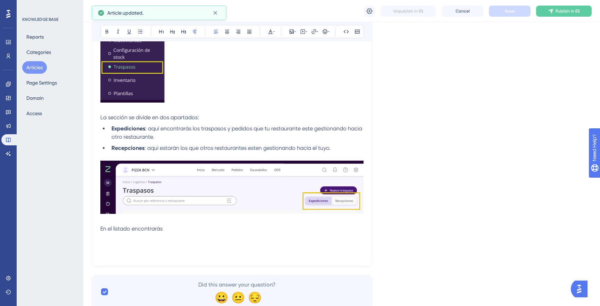
click at [211, 229] on p "En el listado encontrarás" at bounding box center [231, 228] width 263 height 8
click at [237, 237] on p at bounding box center [231, 237] width 263 height 8
click at [238, 235] on p at bounding box center [231, 237] width 263 height 8
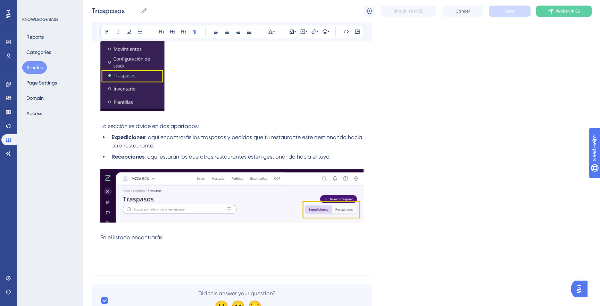
click at [238, 235] on p "En el listado encontrarás" at bounding box center [231, 237] width 263 height 8
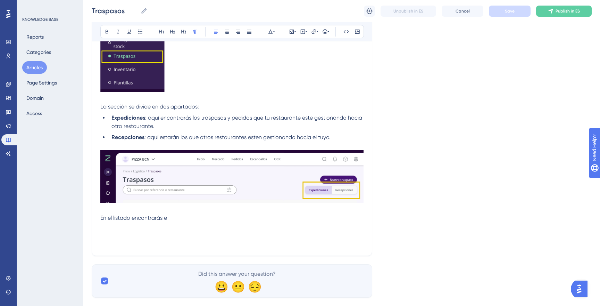
scroll to position [167, 0]
click at [183, 216] on p "En el listado encontrarás" at bounding box center [231, 217] width 263 height 8
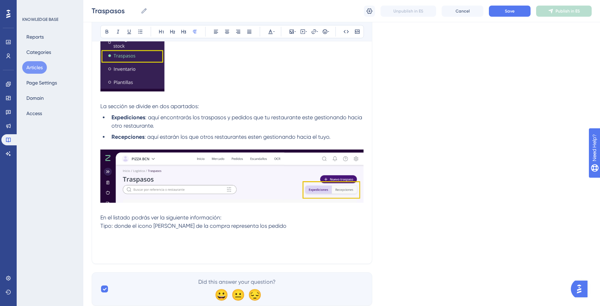
drag, startPoint x: 273, startPoint y: 231, endPoint x: 293, endPoint y: 231, distance: 20.2
click at [273, 231] on p at bounding box center [231, 234] width 263 height 8
click at [284, 226] on p "Tipo: donde el icono [PERSON_NAME] de la compra representa los pedido" at bounding box center [231, 226] width 263 height 8
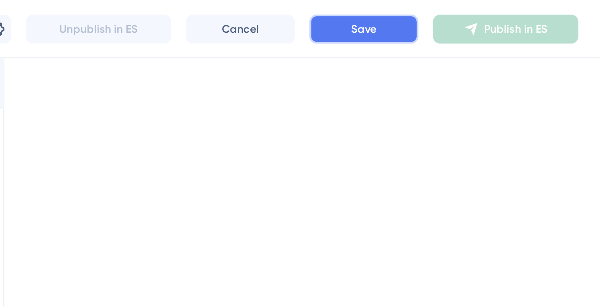
drag, startPoint x: 542, startPoint y: 5, endPoint x: 559, endPoint y: 3, distance: 16.8
click at [561, 3] on div "Traspasos Traspasos Unpublish in ES Cancel Save Publish in ES" at bounding box center [341, 11] width 517 height 22
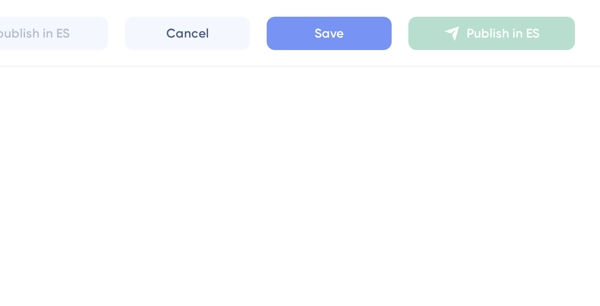
click at [519, 9] on button "Save" at bounding box center [510, 11] width 42 height 11
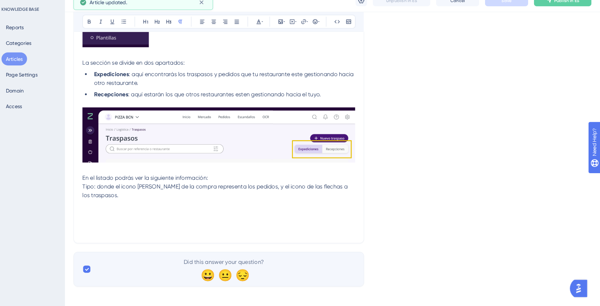
scroll to position [206, 0]
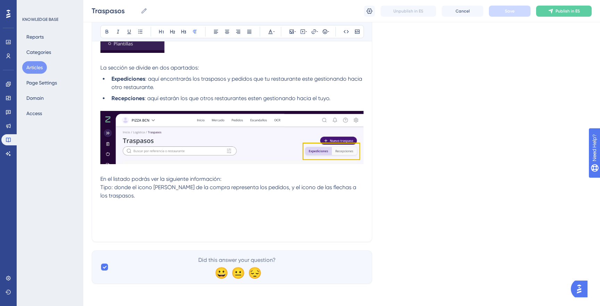
click at [162, 208] on p at bounding box center [231, 212] width 263 height 8
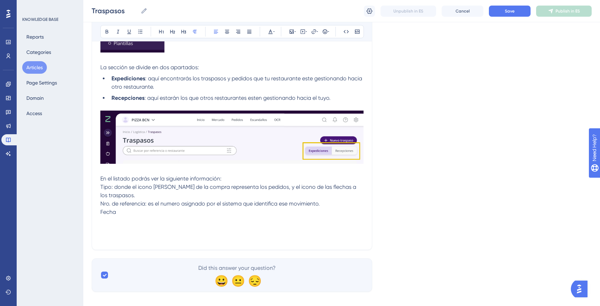
click at [164, 203] on span "Nro. de referencia: es el numero asignado por el sistema que identifica ese mov…" at bounding box center [209, 203] width 219 height 7
click at [516, 8] on button "Save" at bounding box center [510, 11] width 42 height 11
drag, startPoint x: 254, startPoint y: 216, endPoint x: 245, endPoint y: 215, distance: 8.7
click at [254, 216] on p "Fecha" at bounding box center [231, 212] width 263 height 8
drag, startPoint x: 113, startPoint y: 187, endPoint x: 98, endPoint y: 186, distance: 15.0
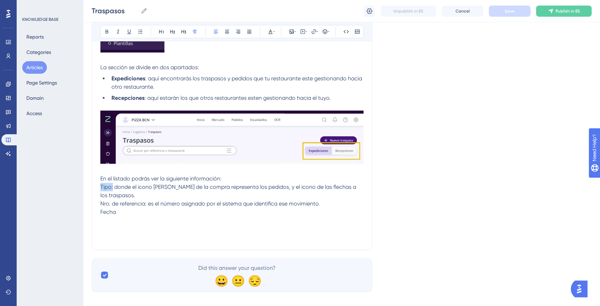
click at [97, 186] on div "Traspasos Módulo Logística Bold Italic Underline Bullet Point Heading 1 Heading…" at bounding box center [232, 61] width 281 height 378
drag, startPoint x: 103, startPoint y: 30, endPoint x: 112, endPoint y: 80, distance: 50.3
click at [103, 30] on button at bounding box center [107, 32] width 10 height 10
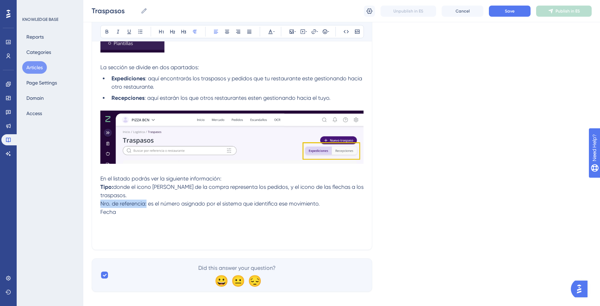
drag, startPoint x: 146, startPoint y: 204, endPoint x: 97, endPoint y: 202, distance: 49.7
click at [97, 202] on div "Traspasos Módulo Logística Bold Italic Underline Bullet Point Heading 1 Heading…" at bounding box center [232, 61] width 281 height 378
click at [107, 32] on icon at bounding box center [107, 32] width 6 height 6
click at [122, 211] on p "Fecha" at bounding box center [231, 212] width 263 height 8
drag, startPoint x: 113, startPoint y: 214, endPoint x: 97, endPoint y: 213, distance: 16.0
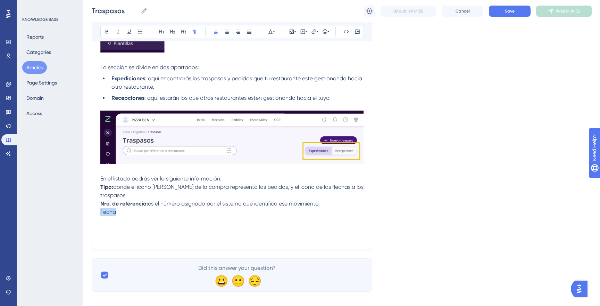
click at [97, 213] on div "Traspasos Módulo Logística Bold Italic Underline Bullet Point Heading 1 Heading…" at bounding box center [232, 61] width 281 height 378
click at [116, 214] on p "Fecha" at bounding box center [231, 212] width 263 height 8
drag, startPoint x: 105, startPoint y: 213, endPoint x: 96, endPoint y: 212, distance: 8.7
click at [98, 212] on div "Traspasos Módulo Logística Bold Italic Underline Bullet Point Heading 1 Heading…" at bounding box center [232, 61] width 281 height 378
click at [110, 32] on button at bounding box center [107, 32] width 10 height 10
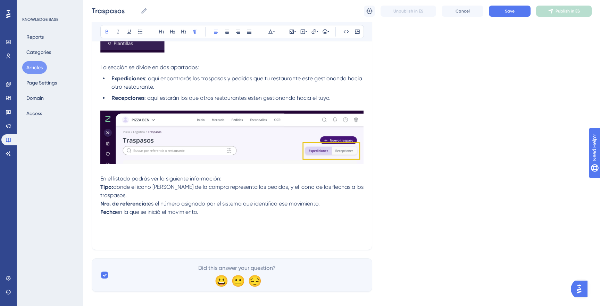
click at [209, 218] on p at bounding box center [231, 220] width 263 height 8
click at [202, 215] on p "Fecha en la que se inició el movimiento." at bounding box center [231, 212] width 263 height 8
click at [302, 206] on span "es el número asignado por el sistema que identifica ese movimiento." at bounding box center [234, 203] width 172 height 7
click at [118, 186] on span "donde el icono [PERSON_NAME] de la compra representa los pedidos, y el icono de…" at bounding box center [232, 190] width 265 height 15
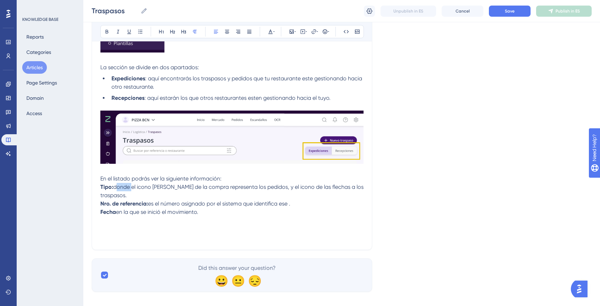
click at [118, 186] on span "donde el icono [PERSON_NAME] de la compra representa los pedidos, y el icono de…" at bounding box center [232, 190] width 265 height 15
click at [288, 200] on span "es el número asignado por el sistema que identifica ese ." at bounding box center [219, 203] width 142 height 7
click at [205, 208] on p "Fecha en la que se inició el movimiento." at bounding box center [231, 212] width 263 height 8
click at [217, 208] on p "Fecha en la que se inició el movimiento." at bounding box center [231, 212] width 263 height 8
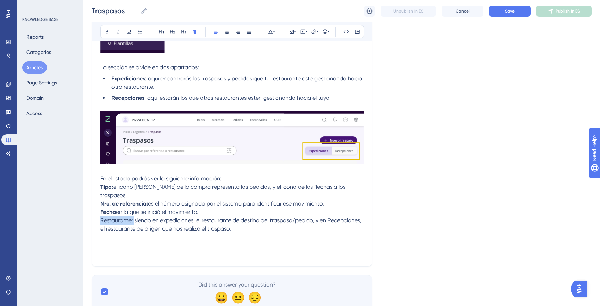
drag, startPoint x: 134, startPoint y: 214, endPoint x: 91, endPoint y: 213, distance: 43.1
click at [93, 213] on div "Traspasos Módulo Logística Bold Italic Underline Bullet Point Heading 1 Heading…" at bounding box center [232, 69] width 281 height 395
click at [106, 31] on icon at bounding box center [107, 32] width 3 height 4
click at [245, 222] on p "Restaurante: siendo en expediciones, el restaurante de destino del traspaso/ped…" at bounding box center [231, 224] width 263 height 17
drag, startPoint x: 164, startPoint y: 214, endPoint x: 200, endPoint y: 214, distance: 36.1
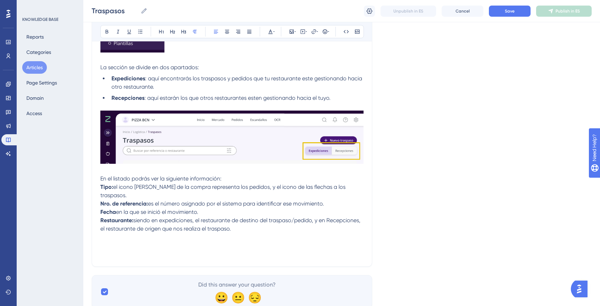
click at [166, 217] on span "siendo en expediciones, el restaurante de destino del traspaso/pedido, y en Rec…" at bounding box center [230, 224] width 261 height 15
click at [293, 222] on p "Restaurante: siendo en listado de Expediciones, el restaurante de destino del t…" at bounding box center [231, 224] width 263 height 17
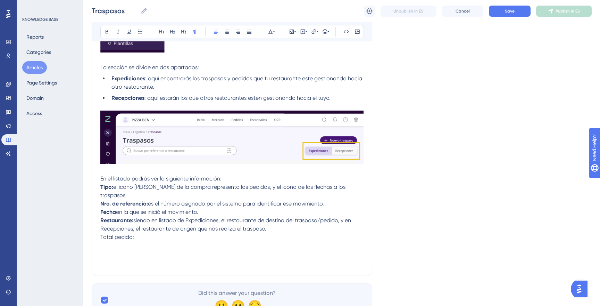
drag, startPoint x: 128, startPoint y: 230, endPoint x: 97, endPoint y: 228, distance: 30.6
click at [97, 228] on div "Traspasos Módulo Logística Bold Italic Underline Bullet Point Heading 1 Heading…" at bounding box center [232, 73] width 281 height 403
drag, startPoint x: 105, startPoint y: 30, endPoint x: 115, endPoint y: 54, distance: 26.2
click at [105, 30] on icon at bounding box center [107, 32] width 6 height 6
click at [499, 7] on button "Save" at bounding box center [510, 11] width 42 height 11
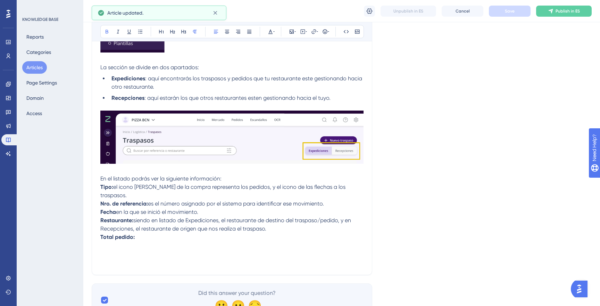
click at [150, 233] on p "Total pedido:" at bounding box center [231, 237] width 263 height 8
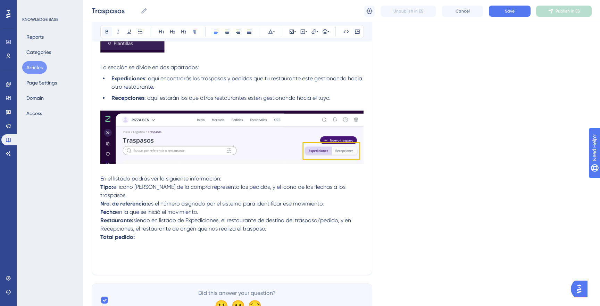
click at [106, 32] on icon at bounding box center [107, 32] width 3 height 4
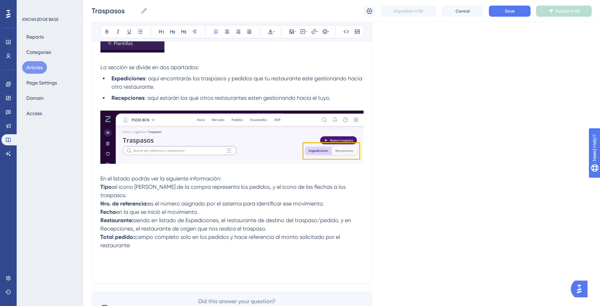
click at [290, 233] on span "campo completo solo en los pedidos y hace referencia al monto solicitado por el…" at bounding box center [220, 240] width 241 height 15
drag, startPoint x: 343, startPoint y: 229, endPoint x: 350, endPoint y: 238, distance: 10.4
click at [350, 238] on p "Total pedido: campo completo solo en los pedidos y hace referencia al importe t…" at bounding box center [231, 241] width 263 height 17
drag, startPoint x: 133, startPoint y: 238, endPoint x: 97, endPoint y: 237, distance: 35.4
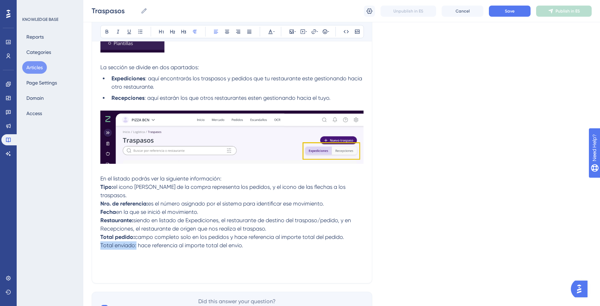
click at [98, 237] on div "Traspasos Módulo Logística Bold Italic Underline Bullet Point Heading 1 Heading…" at bounding box center [232, 77] width 281 height 411
drag, startPoint x: 104, startPoint y: 34, endPoint x: 106, endPoint y: 39, distance: 5.3
click at [104, 34] on button at bounding box center [107, 32] width 10 height 10
click at [274, 241] on p "Total enviado: hace referencia al importe total del envio." at bounding box center [231, 245] width 263 height 8
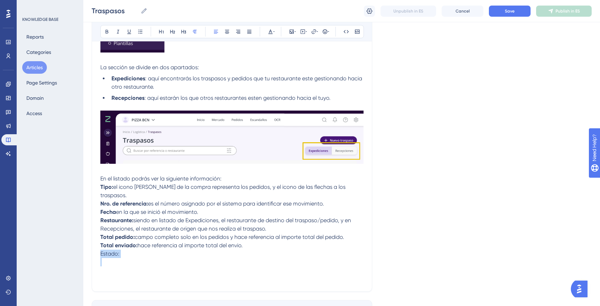
drag, startPoint x: 65, startPoint y: 244, endPoint x: 54, endPoint y: 244, distance: 10.8
click at [83, 244] on div "Performance Users Engagement Widgets Feedback Product Updates Knowledge Base AI…" at bounding box center [341, 69] width 517 height 550
click at [107, 35] on button at bounding box center [107, 32] width 10 height 10
click at [141, 249] on p "Estado:" at bounding box center [231, 253] width 263 height 8
drag, startPoint x: 164, startPoint y: 248, endPoint x: 122, endPoint y: 248, distance: 42.0
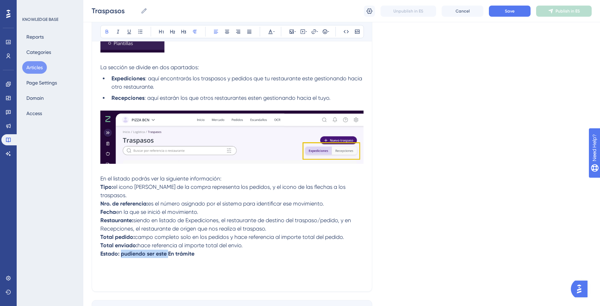
click at [122, 250] on strong "Estado: pudiendo ser este En trámite" at bounding box center [147, 253] width 94 height 7
drag, startPoint x: 109, startPoint y: 31, endPoint x: 111, endPoint y: 47, distance: 16.1
click at [109, 31] on icon at bounding box center [107, 32] width 6 height 6
click at [108, 33] on icon at bounding box center [107, 32] width 6 height 6
click at [191, 249] on p "Estado: pudiendo ser En trámite" at bounding box center [231, 253] width 263 height 8
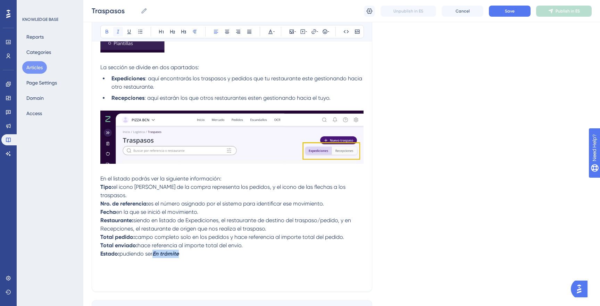
click at [122, 31] on button at bounding box center [118, 32] width 10 height 10
click at [191, 249] on p "Estado: pudiendo ser En trámite" at bounding box center [231, 253] width 263 height 8
drag, startPoint x: 257, startPoint y: 247, endPoint x: 264, endPoint y: 249, distance: 7.6
click at [257, 250] on strong "En trámite, que son aquellos que se estan gestionando y aun no se han enviado," at bounding box center [254, 253] width 205 height 7
drag, startPoint x: 363, startPoint y: 248, endPoint x: 181, endPoint y: 250, distance: 182.3
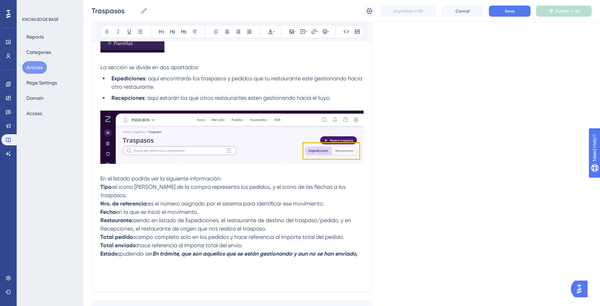
click at [181, 250] on p "Estado: pudiendo ser En trámite, que son aquellos que se están gestionando y au…" at bounding box center [231, 253] width 263 height 8
click at [106, 32] on icon at bounding box center [107, 32] width 3 height 4
click at [120, 29] on icon at bounding box center [118, 32] width 6 height 6
click at [365, 247] on div "Traspasos Módulo Logística Bold Italic Underline Bullet Point Heading 1 Heading…" at bounding box center [232, 82] width 281 height 420
click at [362, 249] on p "Estado: pudiendo ser En trámite , que son aquellos que se están gestionando y a…" at bounding box center [231, 253] width 263 height 8
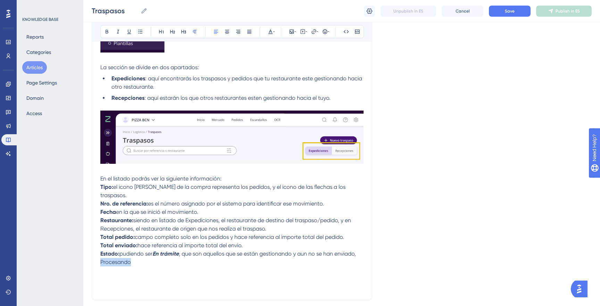
drag, startPoint x: 135, startPoint y: 256, endPoint x: 98, endPoint y: 254, distance: 37.6
click at [98, 254] on div "Traspasos Módulo Logística Bold Italic Underline Bullet Point Heading 1 Heading…" at bounding box center [232, 86] width 281 height 428
click at [103, 33] on button at bounding box center [107, 32] width 10 height 10
click at [117, 33] on icon at bounding box center [118, 32] width 6 height 6
click at [142, 257] on p "Estado: pudiendo ser En trámite , que son aquellos que se están gestionando y a…" at bounding box center [231, 257] width 263 height 17
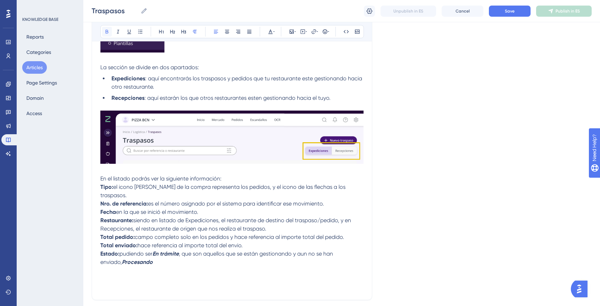
drag, startPoint x: 119, startPoint y: 31, endPoint x: 110, endPoint y: 32, distance: 9.1
click at [119, 31] on icon at bounding box center [118, 32] width 6 height 6
click at [110, 32] on button at bounding box center [107, 32] width 10 height 10
drag, startPoint x: 275, startPoint y: 257, endPoint x: 238, endPoint y: 182, distance: 83.7
click at [248, 257] on p "Estado: pudiendo ser En trámite , que son aquellos que se están gestionando y a…" at bounding box center [231, 257] width 263 height 17
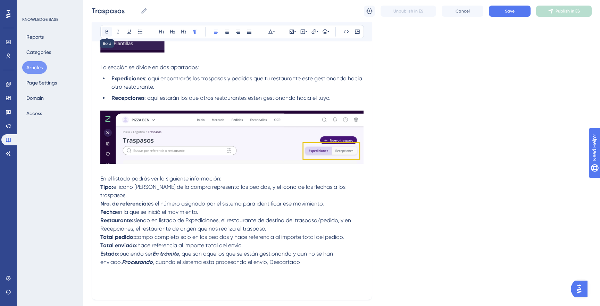
click at [105, 31] on icon at bounding box center [107, 32] width 6 height 6
click at [118, 32] on icon at bounding box center [118, 32] width 2 height 4
click at [287, 253] on p "Estado: pudiendo ser En trámite , que son aquellos que se están gestionando y a…" at bounding box center [231, 257] width 263 height 17
click at [118, 32] on icon at bounding box center [118, 32] width 2 height 4
click at [110, 32] on button at bounding box center [107, 32] width 10 height 10
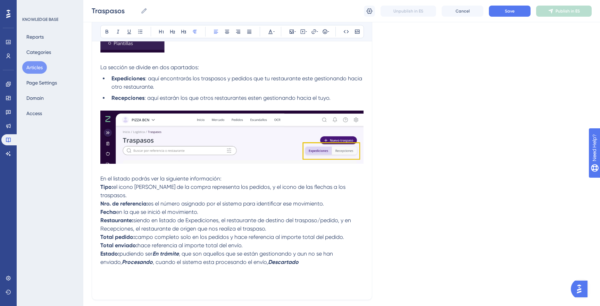
click at [295, 266] on p at bounding box center [231, 270] width 263 height 8
click at [290, 255] on p "Estado: pudiendo ser En trámite , que son aquellos que se están gestionando y a…" at bounding box center [231, 257] width 263 height 17
click at [113, 29] on button at bounding box center [118, 32] width 10 height 10
click at [103, 31] on button at bounding box center [107, 32] width 10 height 10
click at [320, 266] on p at bounding box center [231, 270] width 263 height 8
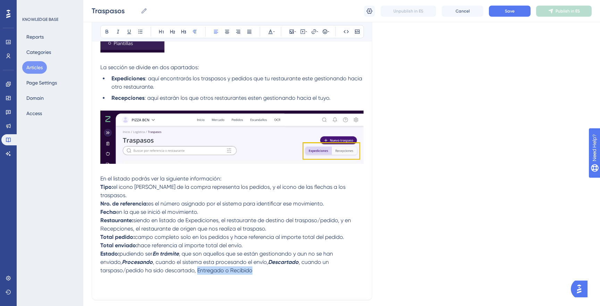
drag, startPoint x: 175, startPoint y: 261, endPoint x: 144, endPoint y: 260, distance: 31.3
click at [144, 260] on p "Estado: pudiendo ser En trámite , que son aquellos que se están gestionando y a…" at bounding box center [231, 261] width 263 height 25
drag, startPoint x: 107, startPoint y: 28, endPoint x: 134, endPoint y: 81, distance: 58.7
click at [107, 28] on button at bounding box center [107, 32] width 10 height 10
click at [185, 274] on p at bounding box center [231, 278] width 263 height 8
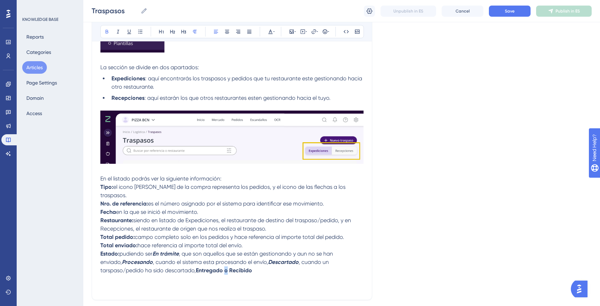
click at [196, 267] on strong "Entregado o Recibido" at bounding box center [224, 270] width 56 height 7
drag, startPoint x: 108, startPoint y: 32, endPoint x: 125, endPoint y: 61, distance: 33.8
click at [108, 32] on icon at bounding box center [107, 32] width 3 height 4
click at [213, 266] on p "Estado: pudiendo ser En trámite , que son aquellos que se están gestionando y a…" at bounding box center [231, 261] width 263 height 25
drag, startPoint x: 200, startPoint y: 262, endPoint x: 177, endPoint y: 261, distance: 23.6
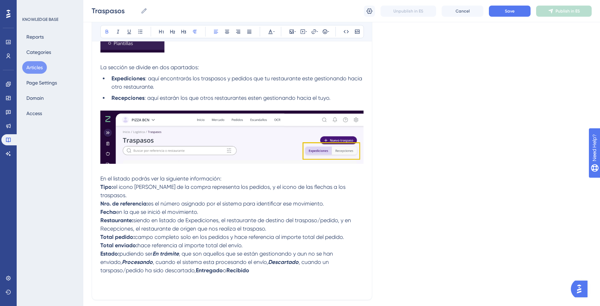
click at [179, 262] on p "Estado: pudiendo ser En trámite , que son aquellos que se están gestionando y a…" at bounding box center [231, 261] width 263 height 25
drag, startPoint x: 166, startPoint y: 264, endPoint x: 157, endPoint y: 265, distance: 8.3
click at [196, 267] on strong "Entregado" at bounding box center [209, 270] width 27 height 7
drag, startPoint x: 146, startPoint y: 264, endPoint x: 200, endPoint y: 265, distance: 54.2
click at [200, 265] on p "Estado: pudiendo ser En trámite , que son aquellos que se están gestionando y a…" at bounding box center [231, 261] width 263 height 25
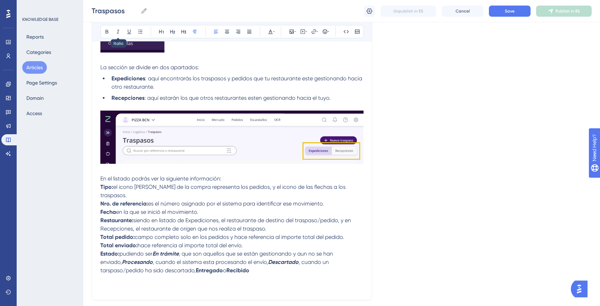
drag, startPoint x: 118, startPoint y: 29, endPoint x: 119, endPoint y: 38, distance: 8.4
click at [118, 29] on icon at bounding box center [118, 32] width 6 height 6
click at [226, 267] on strong "Recibido" at bounding box center [237, 270] width 23 height 7
click at [174, 263] on p "Estado: pudiendo ser En trámite , que son aquellos que se están gestionando y a…" at bounding box center [231, 261] width 263 height 25
click at [119, 33] on icon at bounding box center [118, 32] width 6 height 6
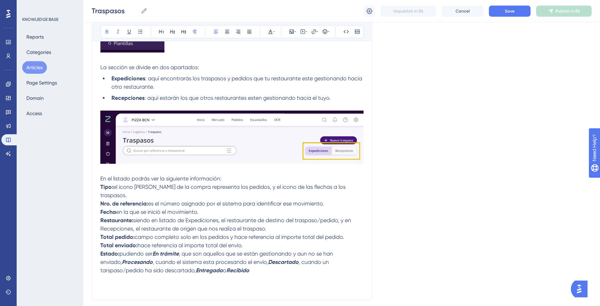
click at [231, 260] on p "Estado: pudiendo ser En trámite , que son aquellos que se están gestionando y a…" at bounding box center [231, 261] width 263 height 25
drag, startPoint x: 107, startPoint y: 32, endPoint x: 117, endPoint y: 33, distance: 9.8
click at [108, 32] on icon at bounding box center [107, 32] width 6 height 6
click at [118, 33] on icon at bounding box center [118, 32] width 2 height 4
click at [511, 8] on span "Save" at bounding box center [510, 11] width 10 height 6
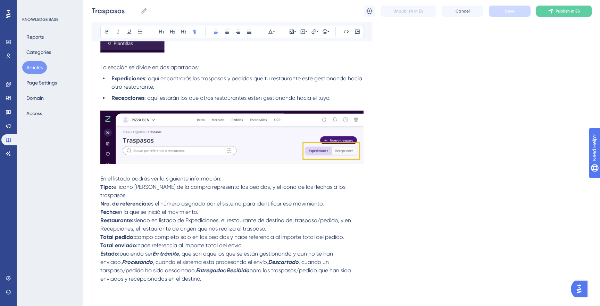
drag, startPoint x: 167, startPoint y: 271, endPoint x: 124, endPoint y: 190, distance: 91.5
click at [98, 178] on div "Traspasos Módulo Logística Bold Italic Underline Bullet Point Heading 1 Heading…" at bounding box center [232, 90] width 281 height 436
copy div "En el listado podrás ver la siguiente información: Tipo: el icono [PERSON_NAME]…"
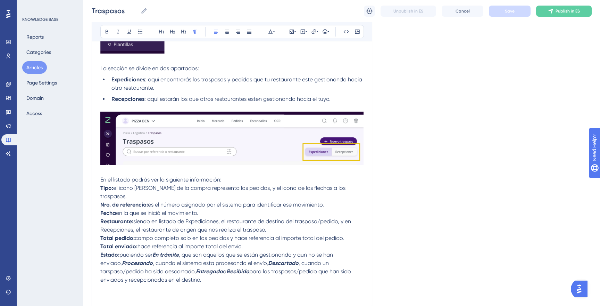
click at [360, 188] on p "Tipo: el icono [PERSON_NAME] de la compra representa los pedidos, y el icono de…" at bounding box center [231, 192] width 263 height 17
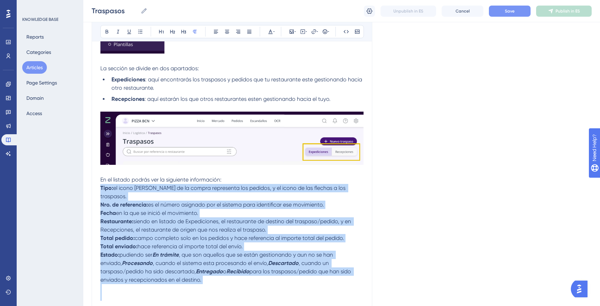
drag, startPoint x: 100, startPoint y: 188, endPoint x: 216, endPoint y: 273, distance: 143.7
click at [240, 297] on div "Traspasos Módulo Logística Bold Italic Underline Bullet Point Heading 1 Heading…" at bounding box center [232, 91] width 281 height 436
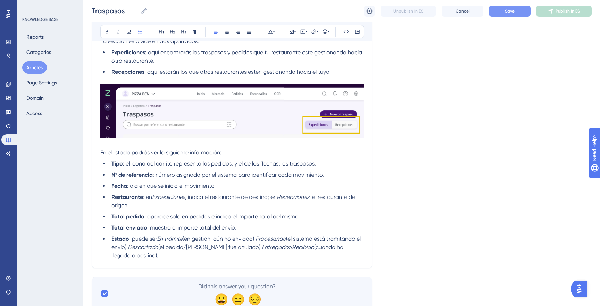
scroll to position [234, 0]
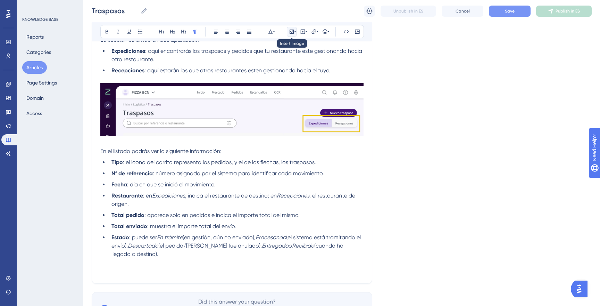
click at [290, 31] on icon at bounding box center [292, 32] width 4 height 4
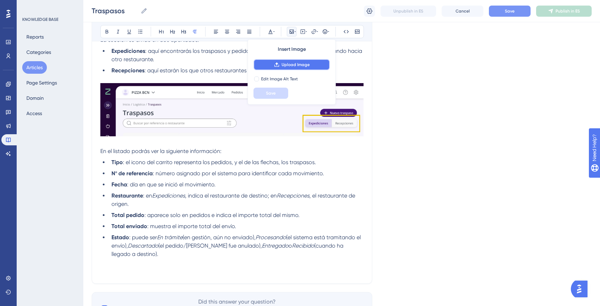
click at [285, 61] on button "Upload Image" at bounding box center [291, 64] width 76 height 11
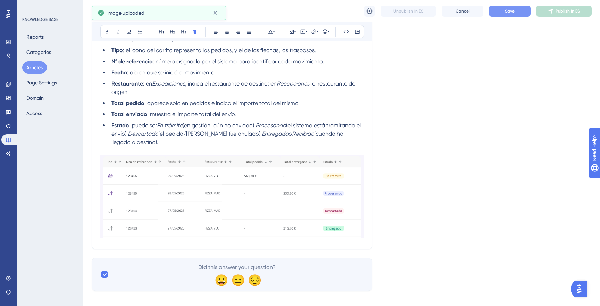
scroll to position [355, 0]
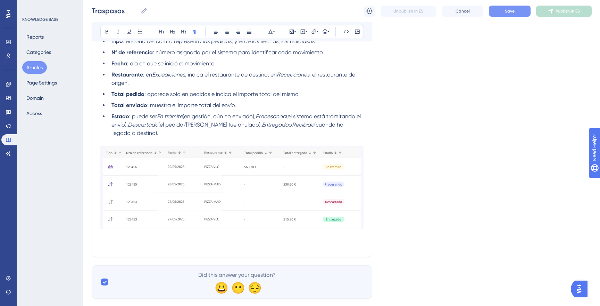
click at [509, 16] on div "Traspasos Traspasos Unpublish in ES Cancel Save Publish in ES" at bounding box center [341, 11] width 517 height 22
click at [508, 14] on button "Save" at bounding box center [510, 11] width 42 height 11
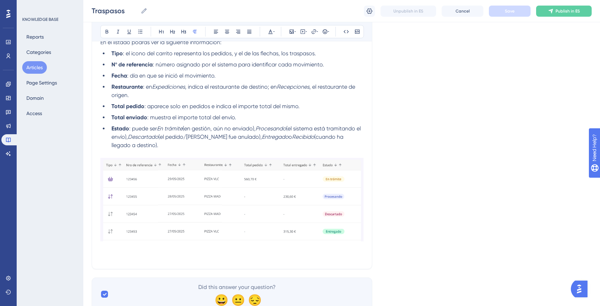
scroll to position [371, 0]
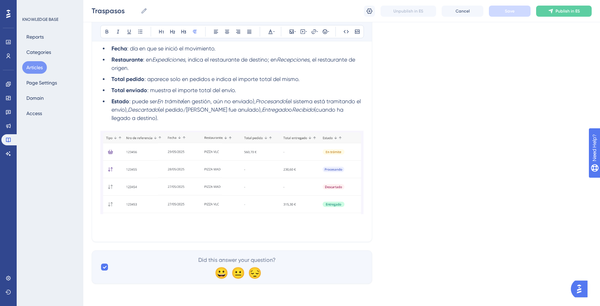
click at [328, 215] on div at bounding box center [231, 174] width 263 height 86
click at [322, 222] on p at bounding box center [231, 220] width 263 height 8
click at [193, 225] on p at bounding box center [231, 229] width 263 height 8
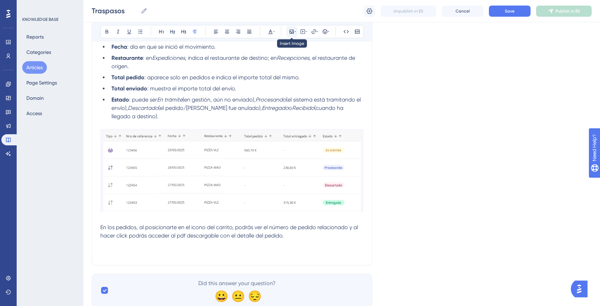
click at [294, 32] on icon at bounding box center [294, 32] width 1 height 6
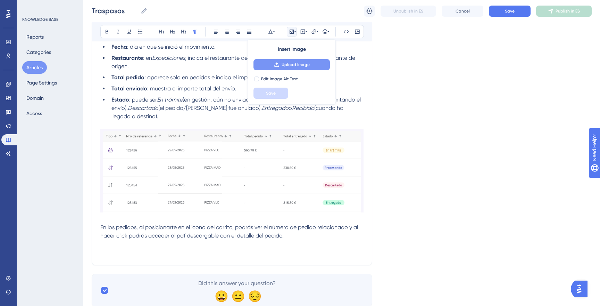
click at [296, 65] on span "Upload Image" at bounding box center [296, 65] width 28 height 6
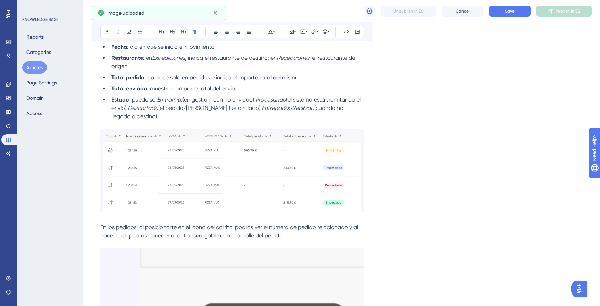
click at [151, 258] on img at bounding box center [231, 311] width 263 height 126
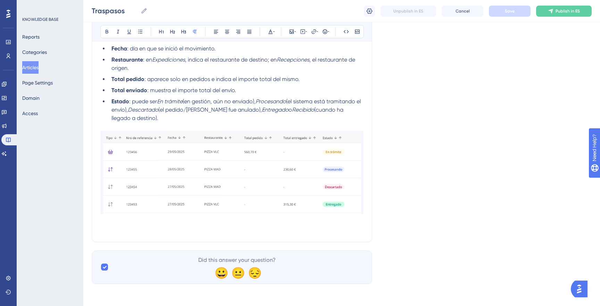
scroll to position [371, 0]
click at [294, 217] on p at bounding box center [231, 220] width 263 height 8
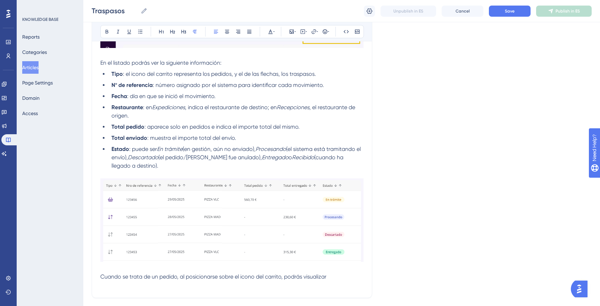
scroll to position [320, 0]
click at [168, 76] on span ": el icono del carrito representa los pedidos, y el de las flechas, los traspas…" at bounding box center [219, 75] width 193 height 7
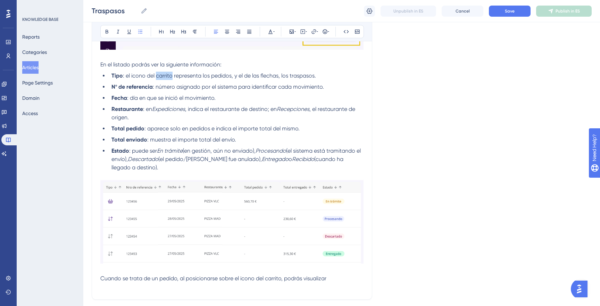
click at [168, 76] on span ": el icono del carrito representa los pedidos, y el de las flechas, los traspas…" at bounding box center [219, 75] width 193 height 7
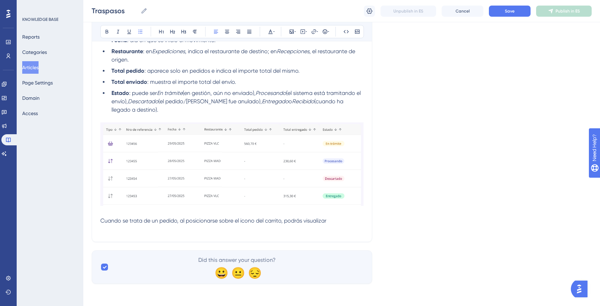
click at [277, 219] on span "Cuando se trata de un pedido, al posicionarse sobre el icono del carrito, podrá…" at bounding box center [213, 220] width 226 height 7
click at [320, 227] on p at bounding box center [231, 229] width 263 height 8
click at [275, 220] on span "Cuando se trata de un pedido, al posicionarse sobre el icono del carrito, podrá…" at bounding box center [213, 220] width 226 height 7
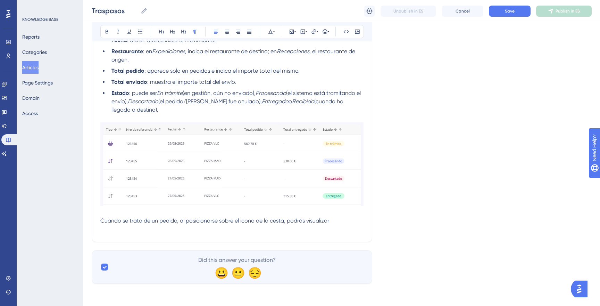
click at [333, 223] on p "Cuando se trata de un pedido, al posicionarse sobre el icono de la cesta, podrá…" at bounding box center [231, 220] width 263 height 8
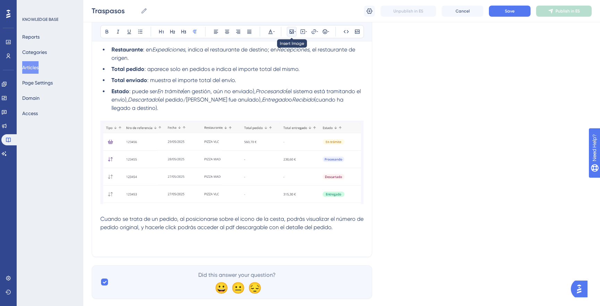
click at [291, 31] on icon at bounding box center [292, 32] width 4 height 4
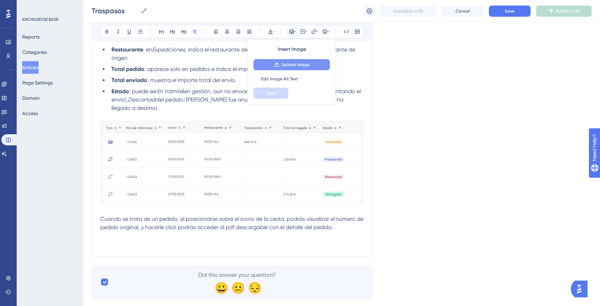
click at [290, 65] on span "Upload Image" at bounding box center [296, 65] width 28 height 6
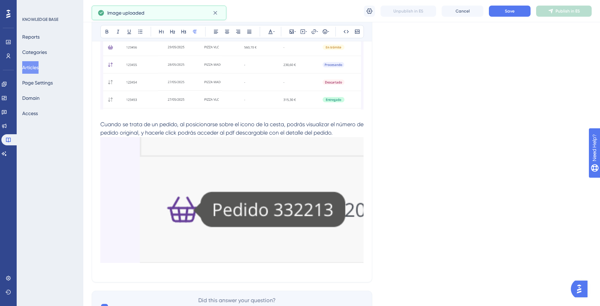
scroll to position [485, 0]
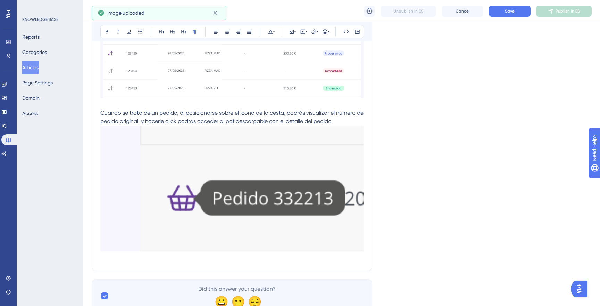
click at [149, 140] on img at bounding box center [231, 188] width 263 height 126
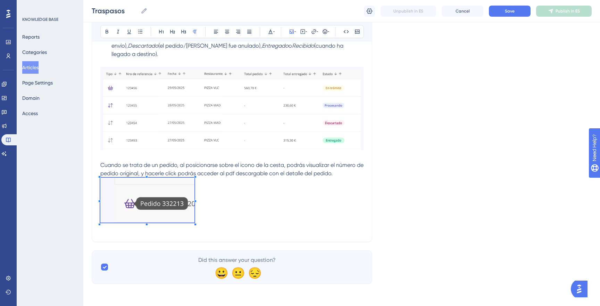
click at [271, 220] on p at bounding box center [231, 200] width 263 height 47
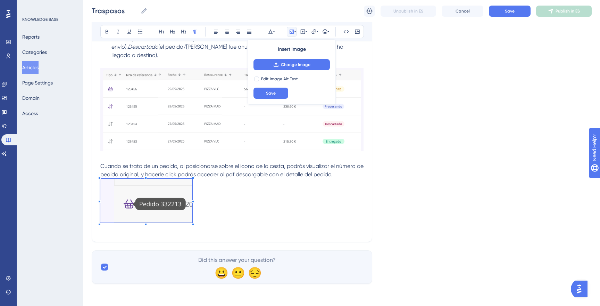
scroll to position [434, 0]
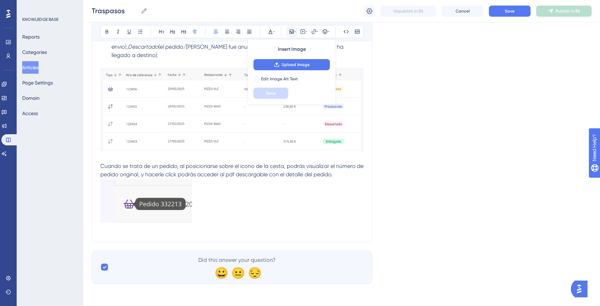
click at [353, 174] on p "Cuando se trata de un pedido, al posicionarse sobre el icono de la cesta, podrá…" at bounding box center [231, 170] width 263 height 17
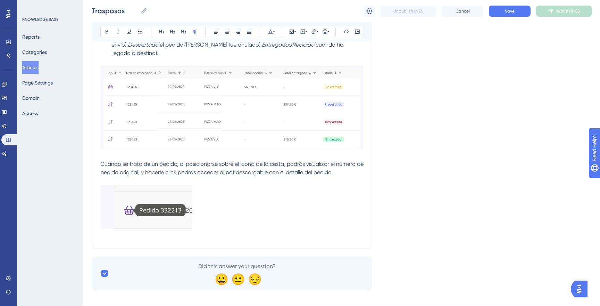
scroll to position [430, 0]
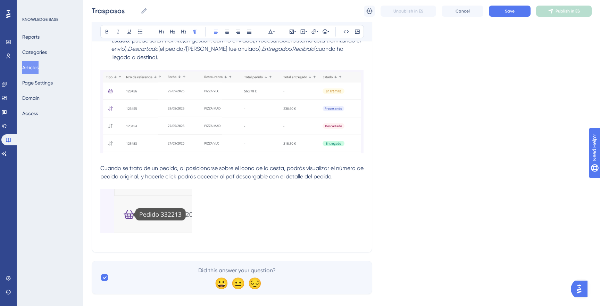
drag, startPoint x: 348, startPoint y: 175, endPoint x: 134, endPoint y: 163, distance: 214.6
copy span "Cuando se trata de un pedido, al posicionarse sobre el icono de la cesta, podrá…"
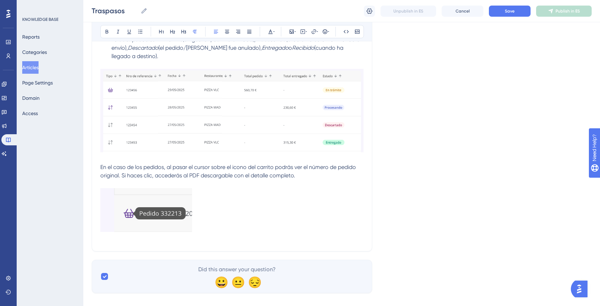
click at [204, 223] on p at bounding box center [231, 211] width 263 height 46
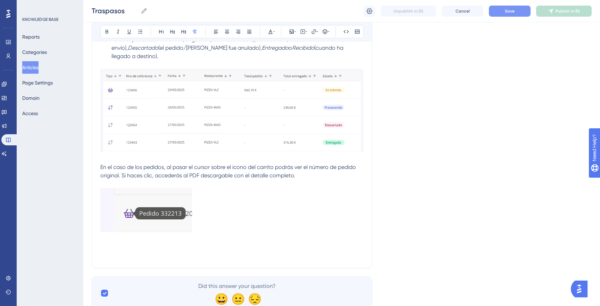
click at [509, 13] on span "Save" at bounding box center [510, 11] width 10 height 6
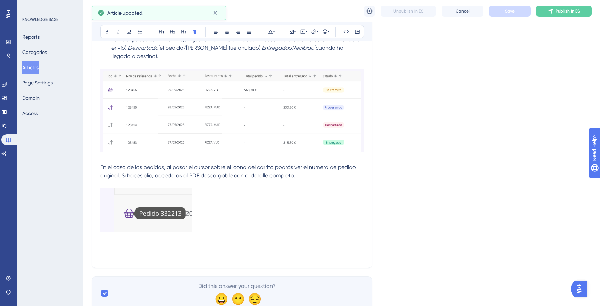
click at [145, 249] on p at bounding box center [231, 246] width 263 height 8
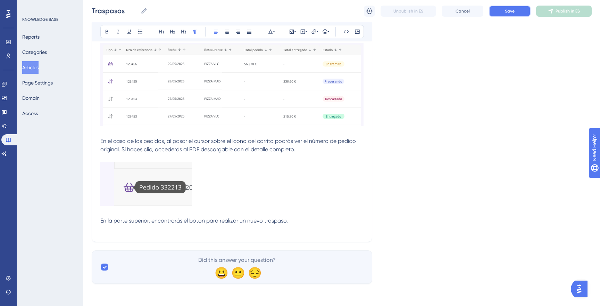
click at [521, 12] on button "Save" at bounding box center [510, 11] width 42 height 11
click at [203, 220] on span "En la parte superior, encontrarás el boton para realizar un nuevo traspaso," at bounding box center [194, 220] width 188 height 7
drag, startPoint x: 290, startPoint y: 223, endPoint x: 315, endPoint y: 230, distance: 25.9
click at [290, 223] on p "En la parte superior, encontrarás el botón para realizar un nuevo traspaso," at bounding box center [231, 220] width 263 height 8
drag, startPoint x: 300, startPoint y: 227, endPoint x: 297, endPoint y: 225, distance: 3.8
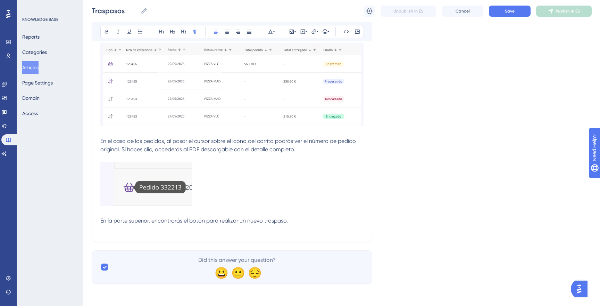
click at [300, 227] on p at bounding box center [231, 229] width 263 height 8
drag, startPoint x: 297, startPoint y: 221, endPoint x: 125, endPoint y: 215, distance: 171.7
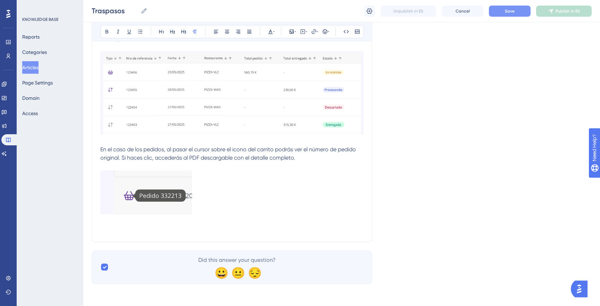
click at [506, 9] on span "Save" at bounding box center [510, 11] width 10 height 6
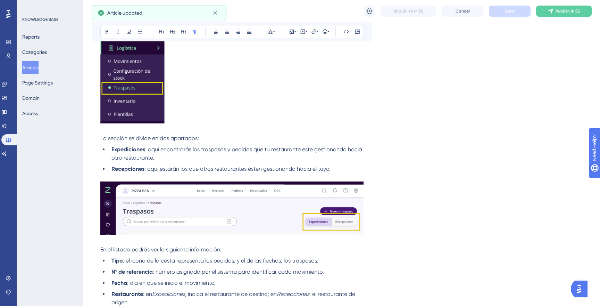
scroll to position [0, 0]
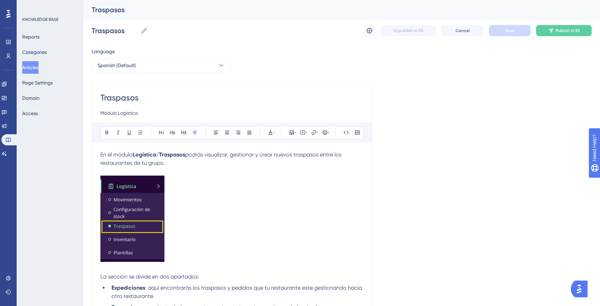
click at [34, 69] on button "Articles" at bounding box center [30, 67] width 16 height 13
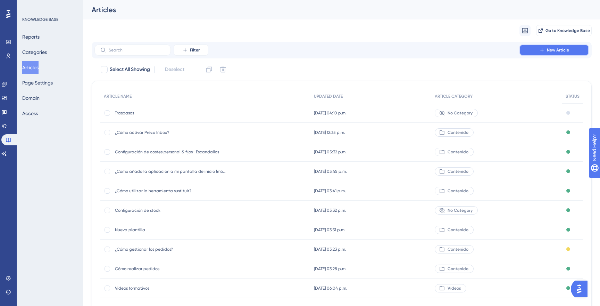
click at [555, 52] on span "New Article" at bounding box center [558, 50] width 22 height 6
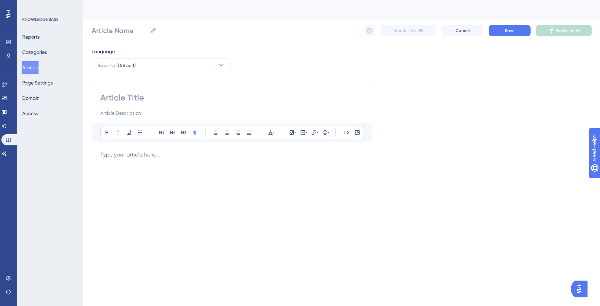
click at [158, 95] on input at bounding box center [231, 97] width 263 height 11
type input "¡"
type input "¿"
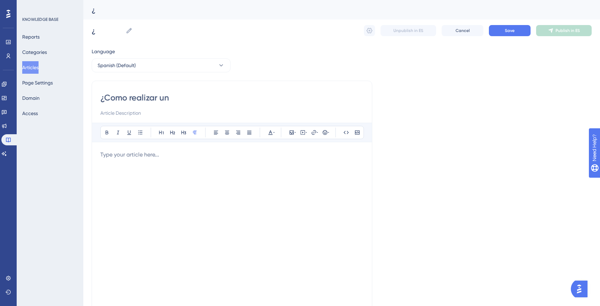
type input "¿Como realizar un t"
type input "¿Como realizar un traspaso?"
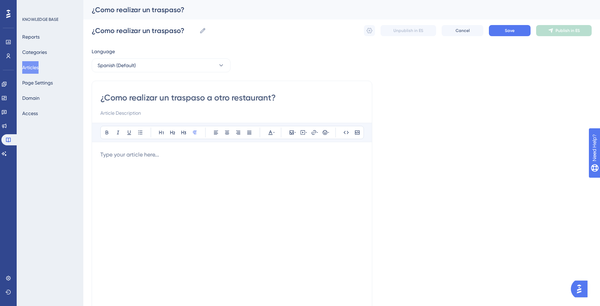
type input "¿Como realizar un traspaso a otro restaurante?"
click at [192, 164] on div at bounding box center [231, 226] width 263 height 153
click at [151, 114] on input at bounding box center [231, 113] width 263 height 8
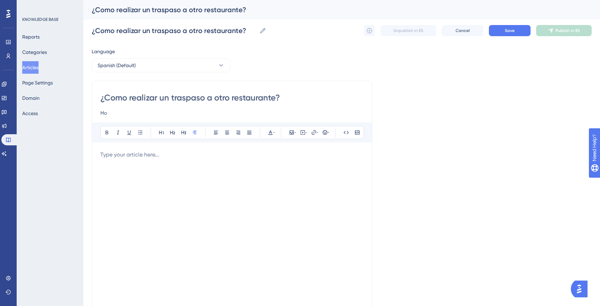
type input "M"
drag, startPoint x: 174, startPoint y: 164, endPoint x: 200, endPoint y: 157, distance: 27.2
click at [174, 164] on div at bounding box center [231, 226] width 263 height 153
click at [494, 30] on button "Save" at bounding box center [510, 30] width 42 height 11
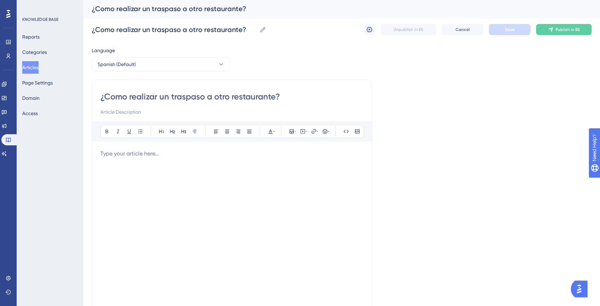
click at [35, 69] on button "Articles" at bounding box center [30, 67] width 16 height 13
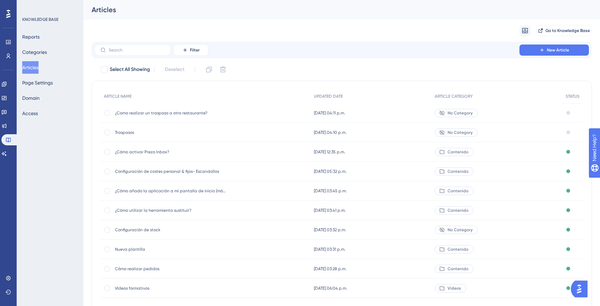
click at [123, 131] on span "Traspasos" at bounding box center [170, 133] width 111 height 6
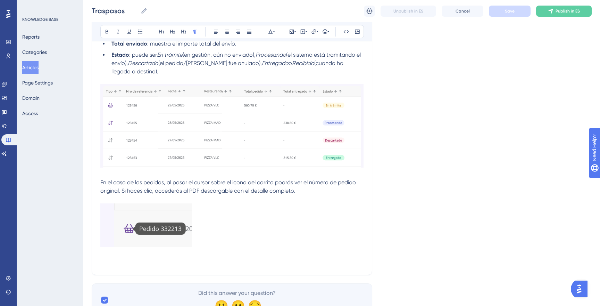
scroll to position [451, 0]
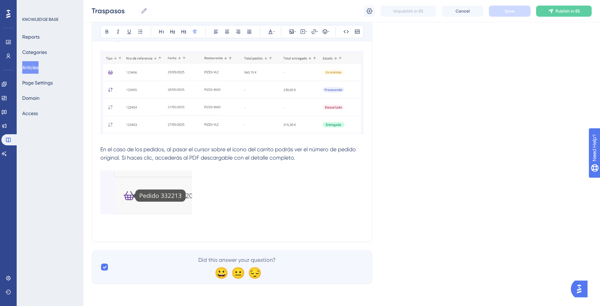
click at [266, 149] on span "En el caso de los pedidos, al pasar el cursor sobre el icono del carrito podrás…" at bounding box center [228, 153] width 257 height 15
click at [511, 11] on span "Save" at bounding box center [510, 11] width 10 height 6
